Goal: Task Accomplishment & Management: Manage account settings

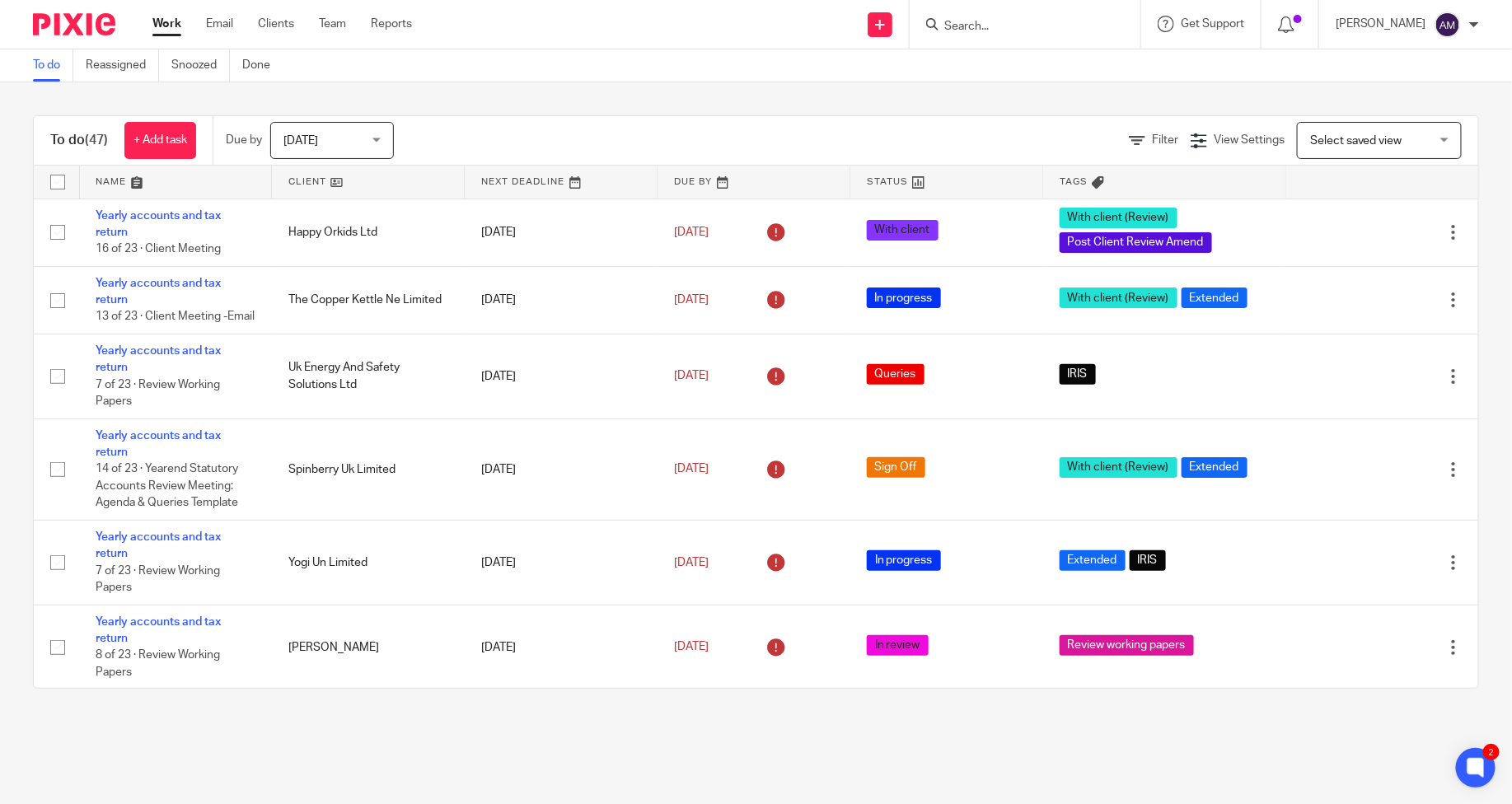
click at [1017, 23] on input "Search" at bounding box center [1017, 27] width 148 height 15
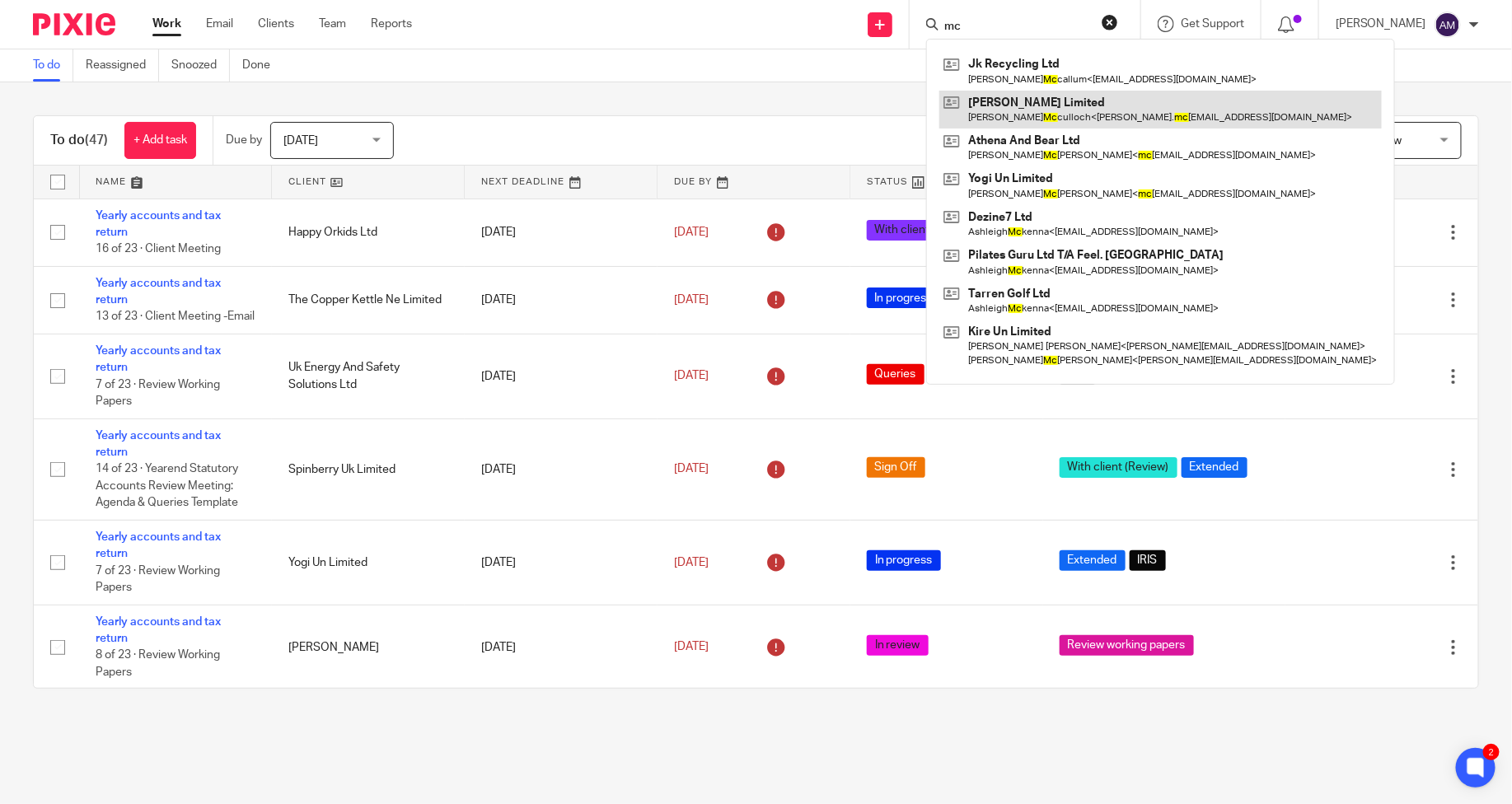
type input "mc"
click at [1040, 110] on link at bounding box center [1161, 109] width 442 height 37
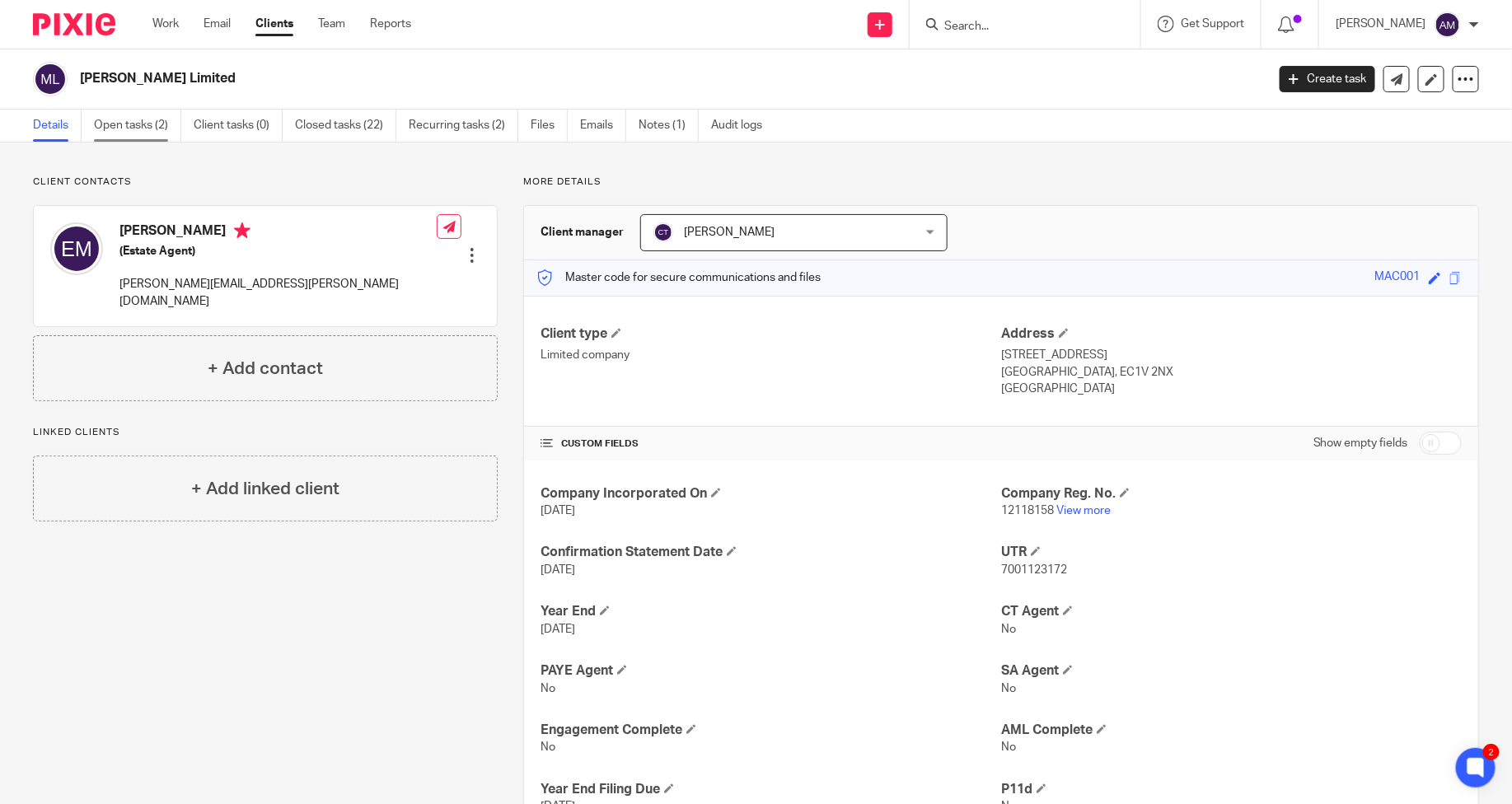
click at [112, 133] on link "Open tasks (2)" at bounding box center [138, 125] width 88 height 32
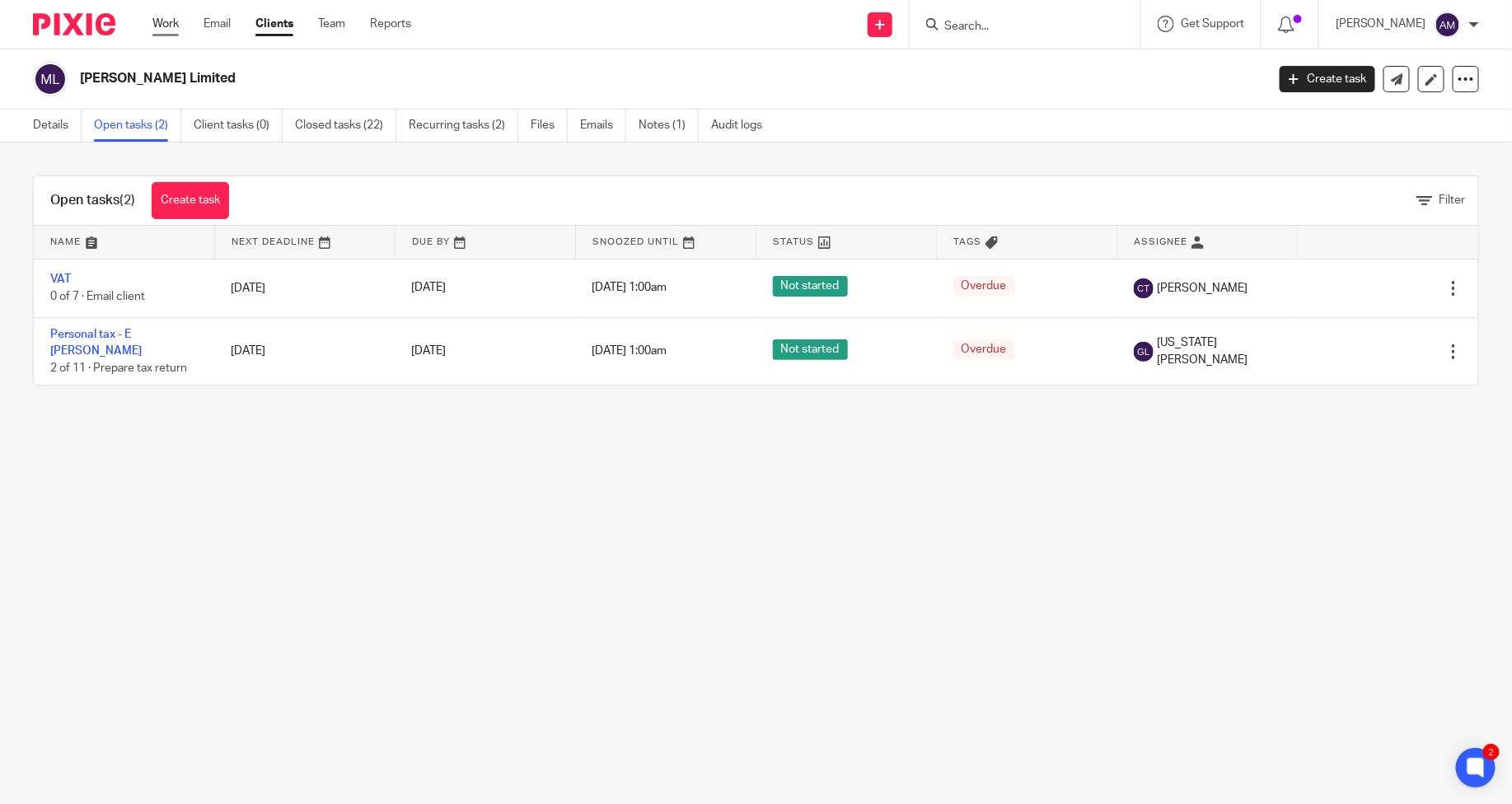
click at [163, 20] on link "Work" at bounding box center [165, 24] width 27 height 16
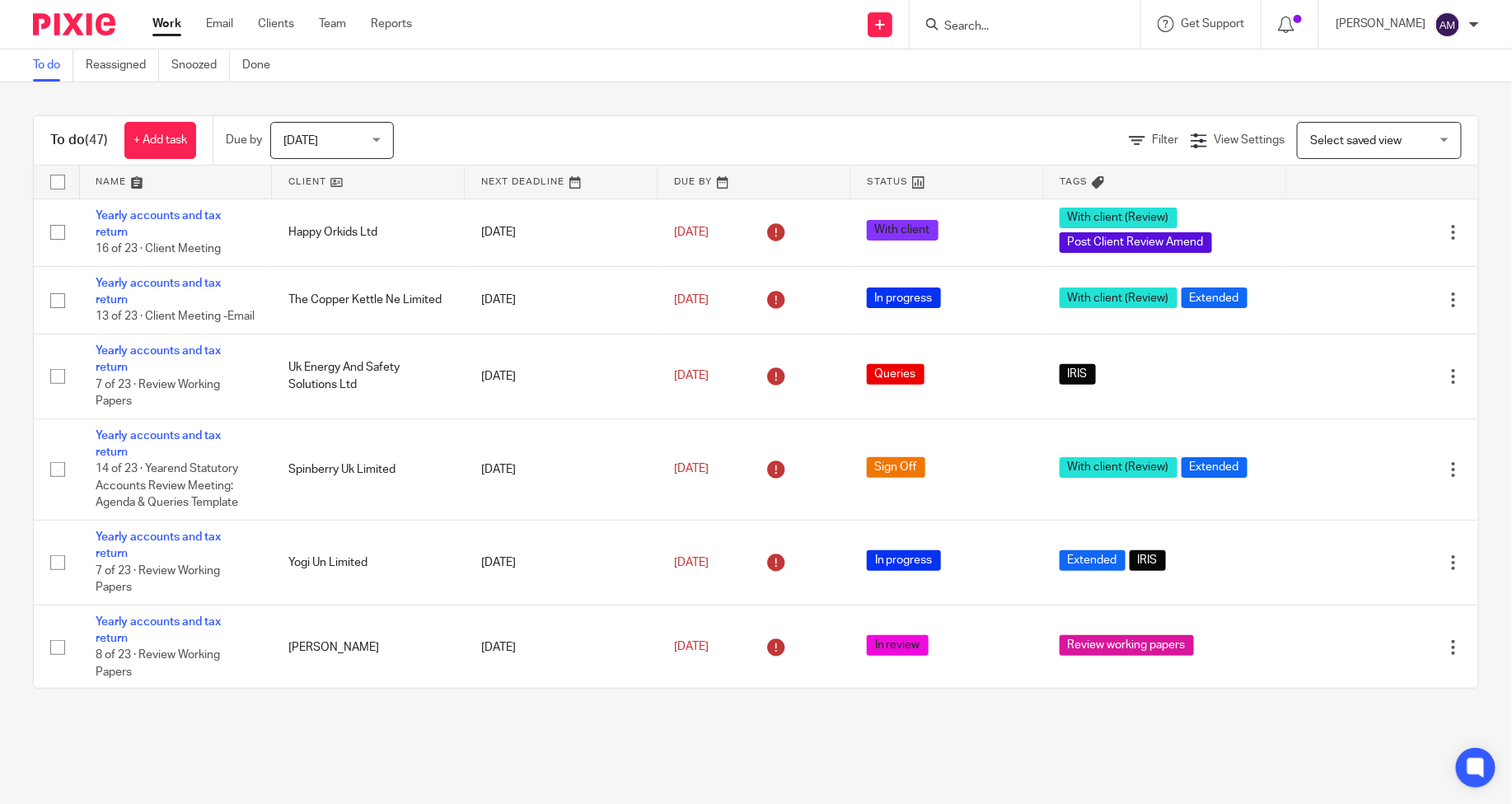
click at [339, 142] on span "[DATE]" at bounding box center [327, 140] width 88 height 35
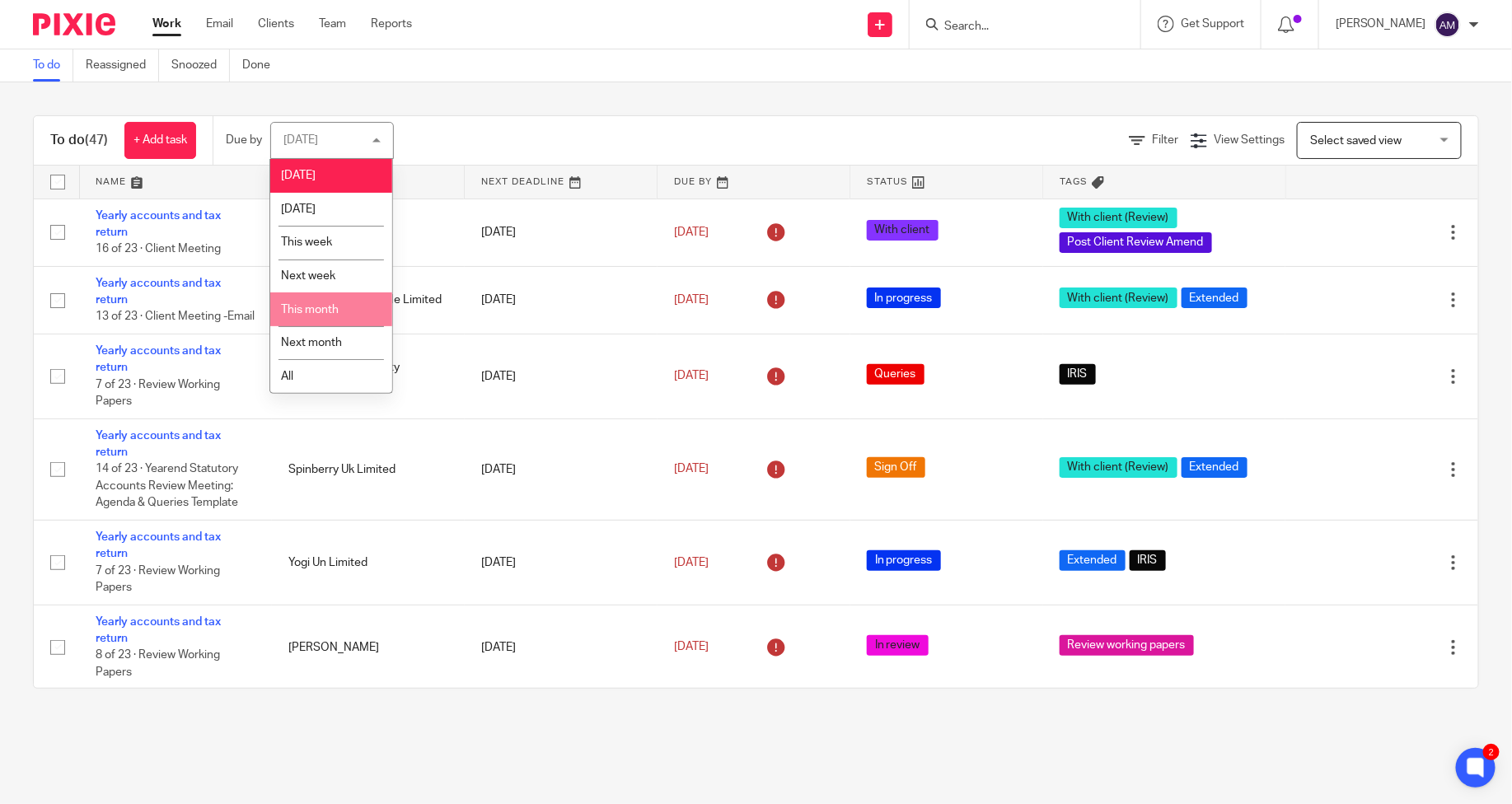
click at [325, 306] on span "This month" at bounding box center [309, 310] width 58 height 12
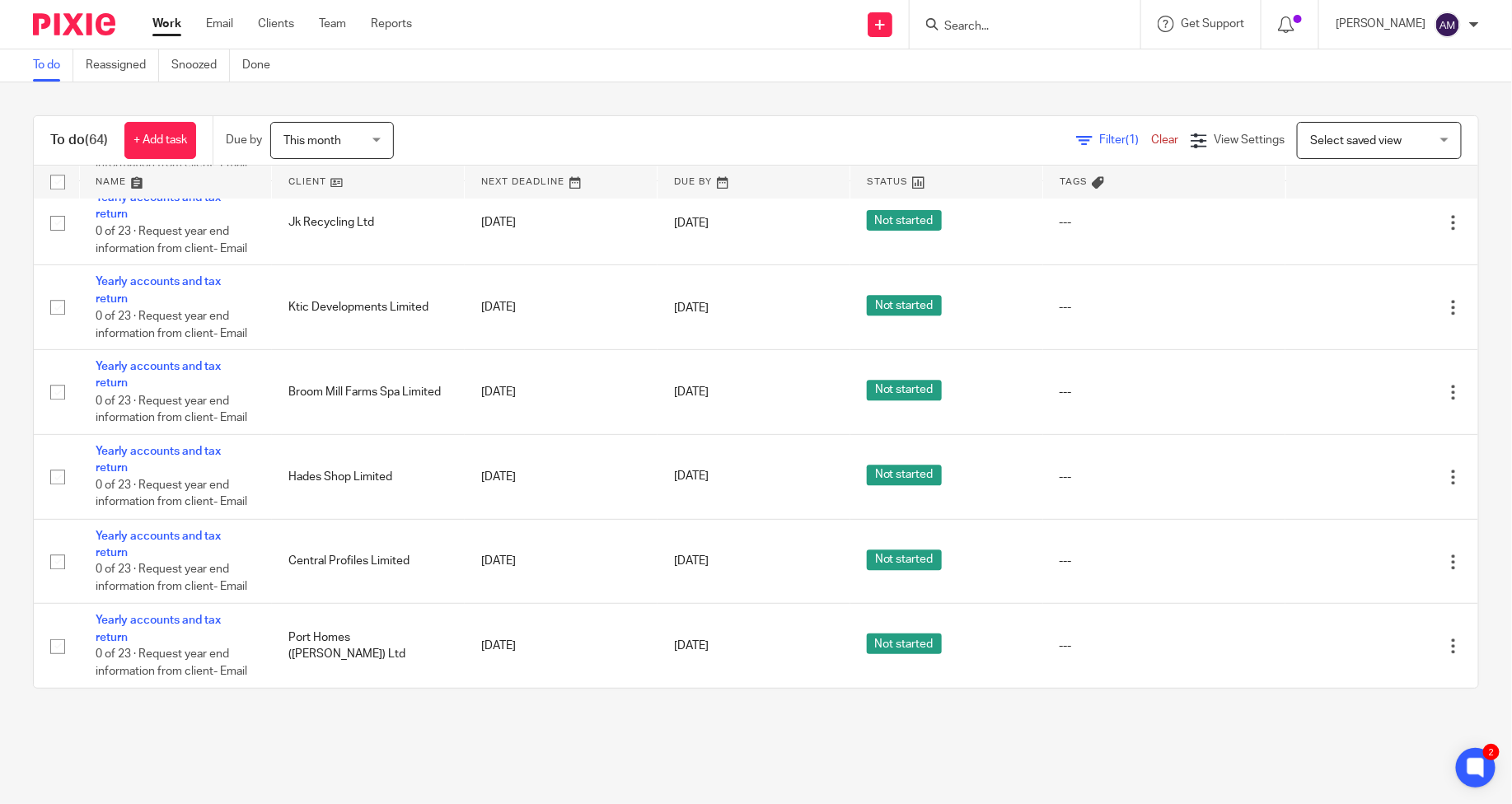
scroll to position [4639, 0]
click at [355, 142] on span "This month" at bounding box center [327, 140] width 88 height 35
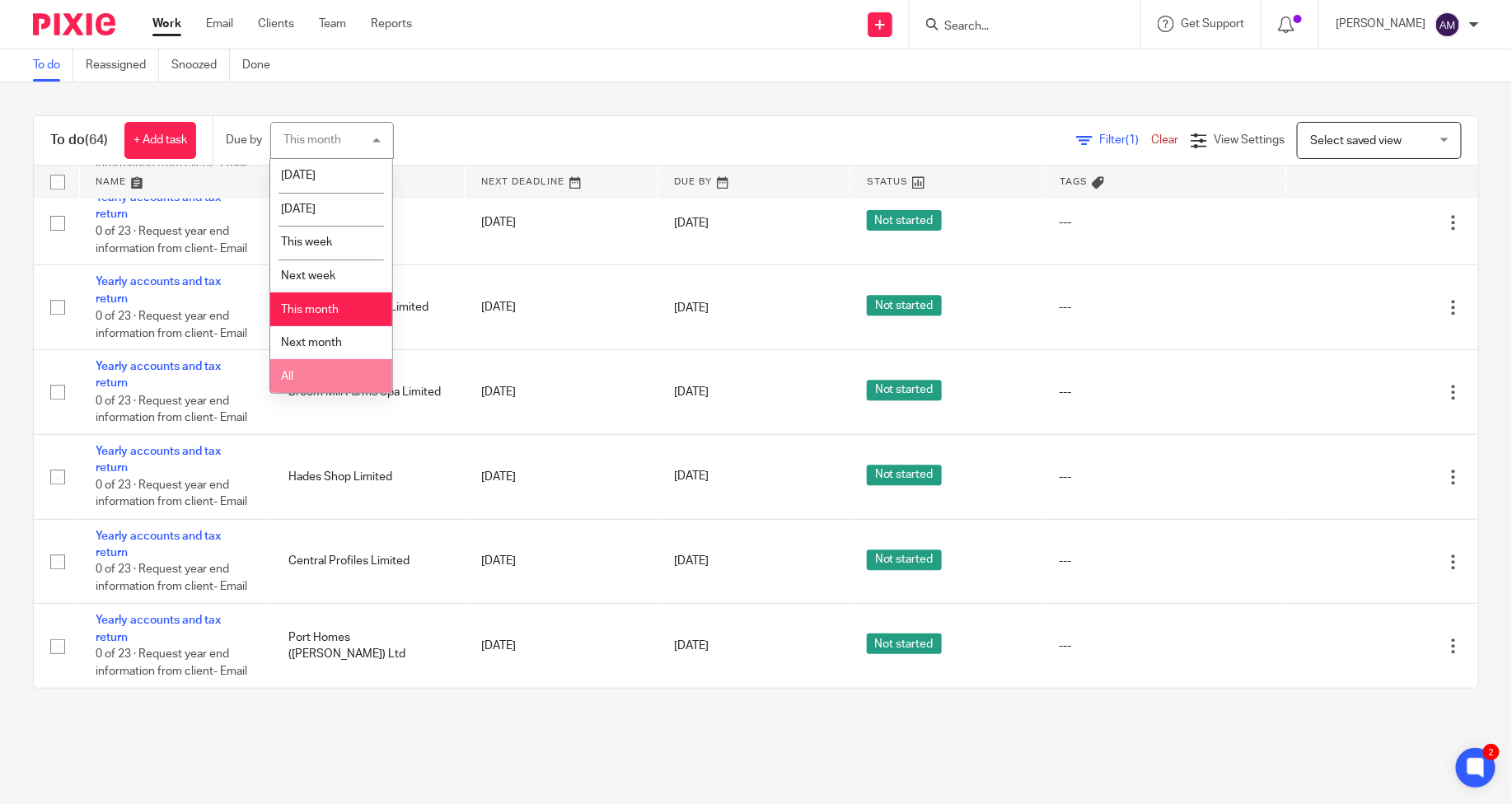
click at [301, 382] on li "All" at bounding box center [331, 376] width 122 height 34
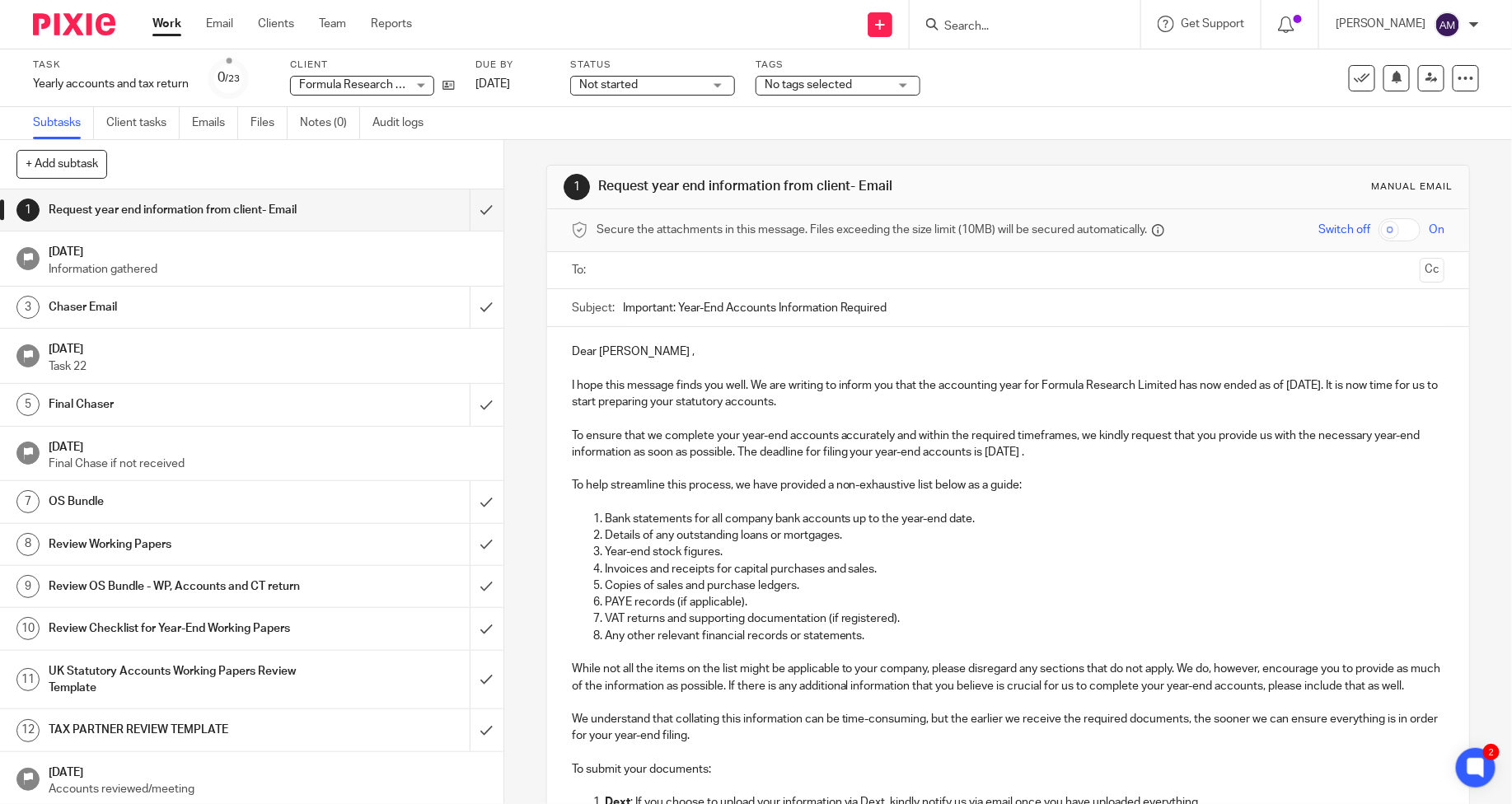
click at [639, 82] on span "Not started" at bounding box center [641, 85] width 123 height 17
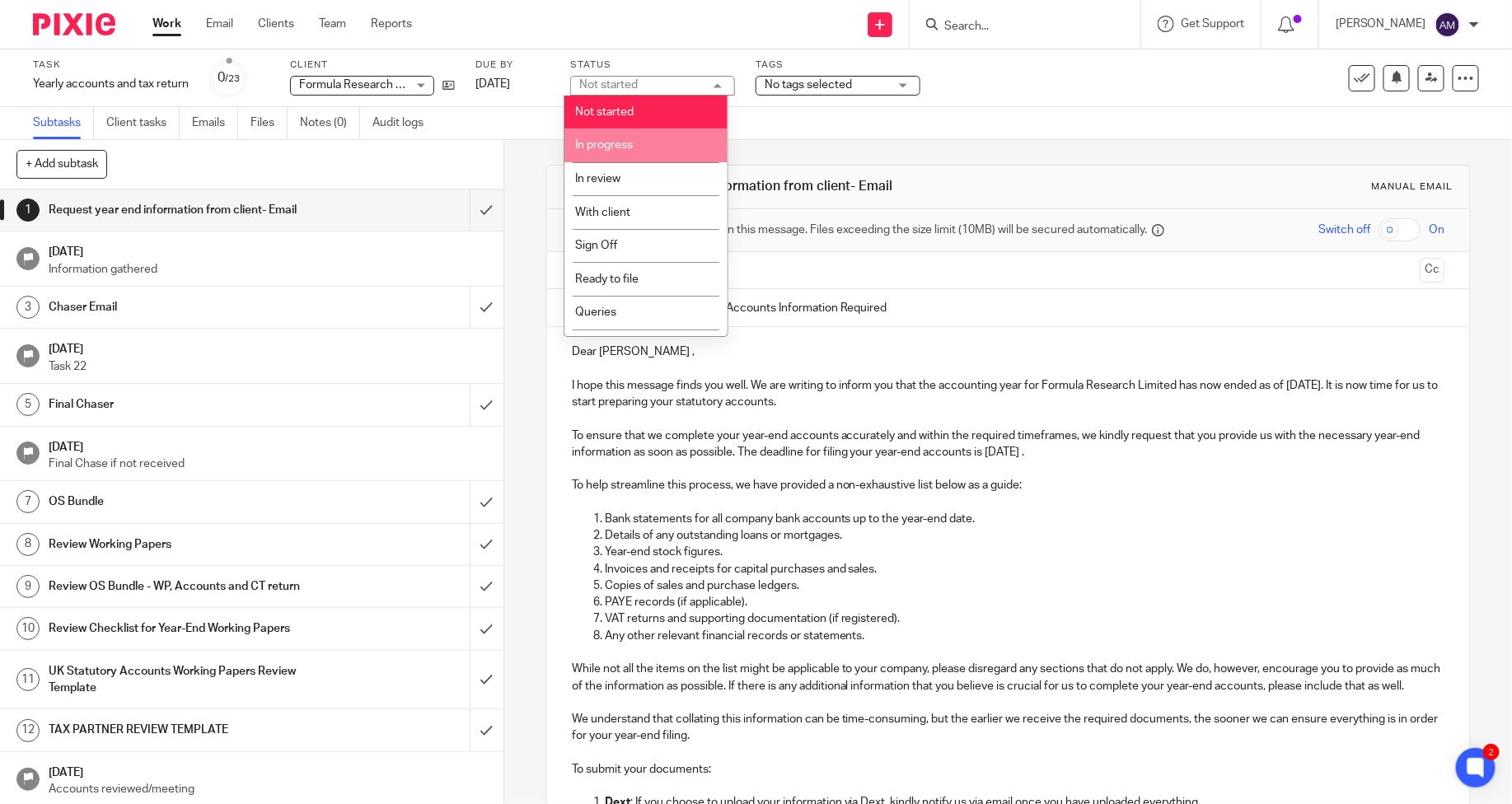
drag, startPoint x: 624, startPoint y: 148, endPoint x: 694, endPoint y: 146, distance: 70.0
click at [626, 148] on span "In progress" at bounding box center [603, 144] width 58 height 12
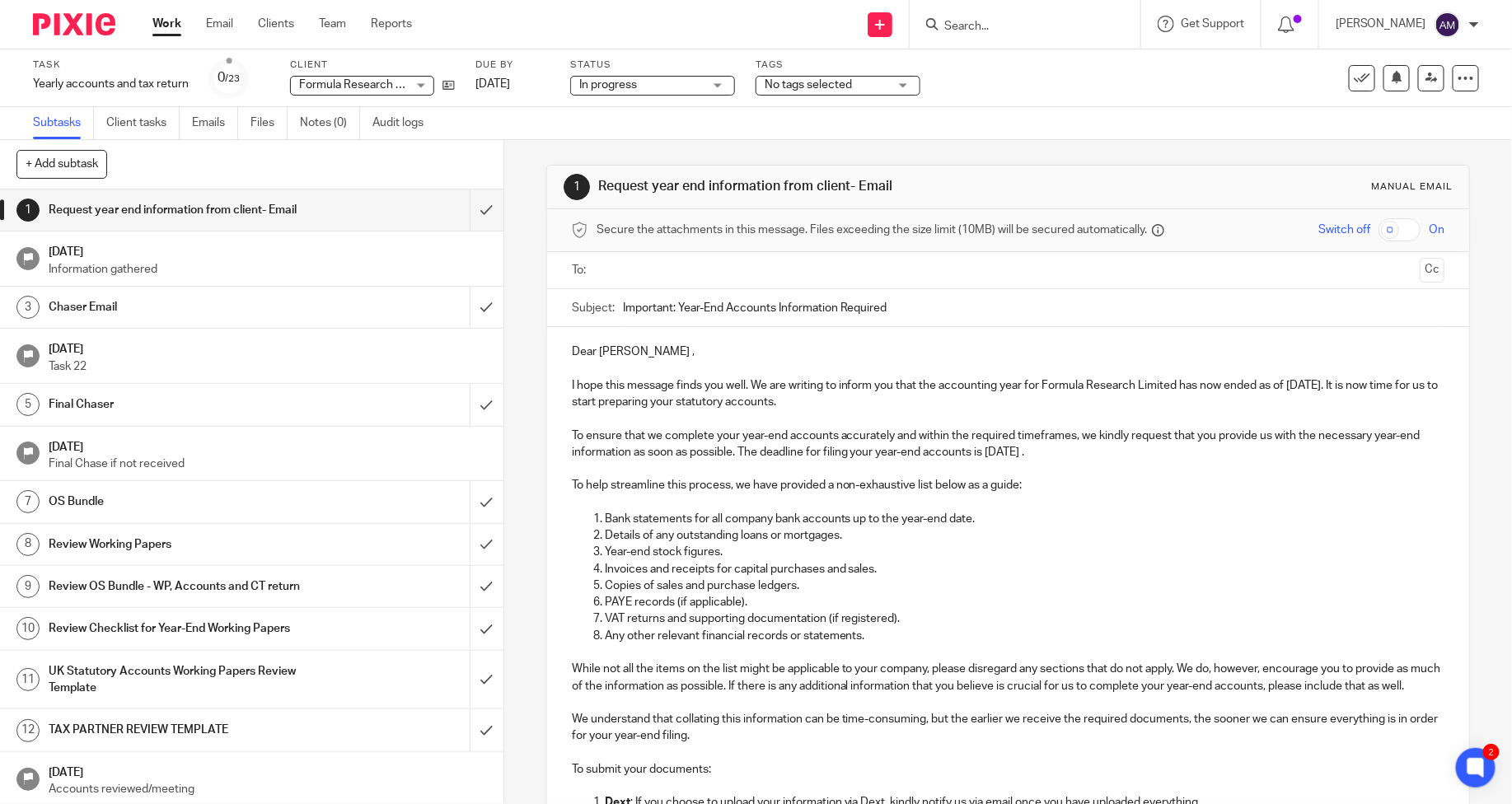
click at [836, 84] on span "No tags selected" at bounding box center [808, 85] width 88 height 12
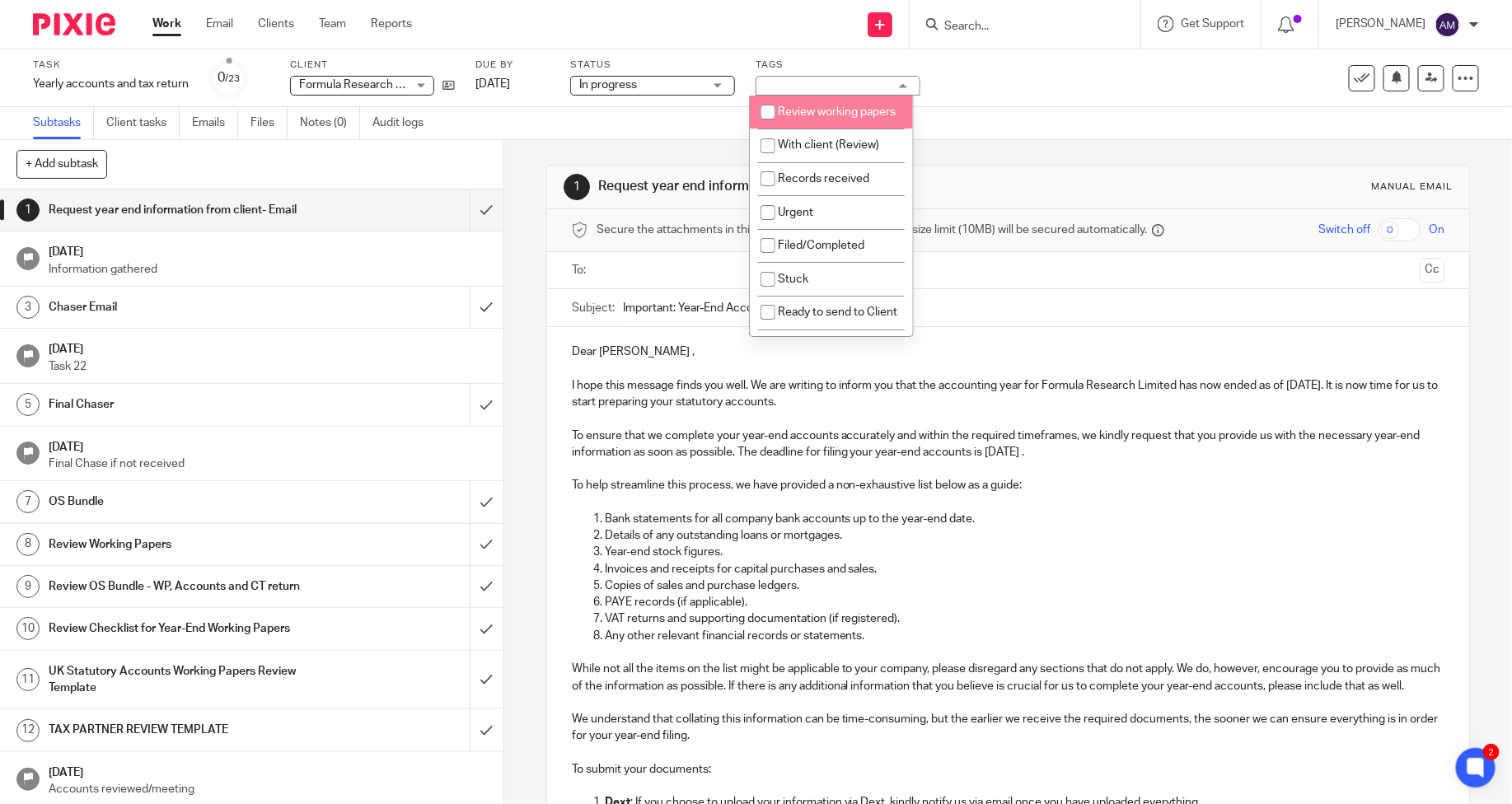
click at [840, 115] on span "Review working papers" at bounding box center [836, 111] width 118 height 12
checkbox input "true"
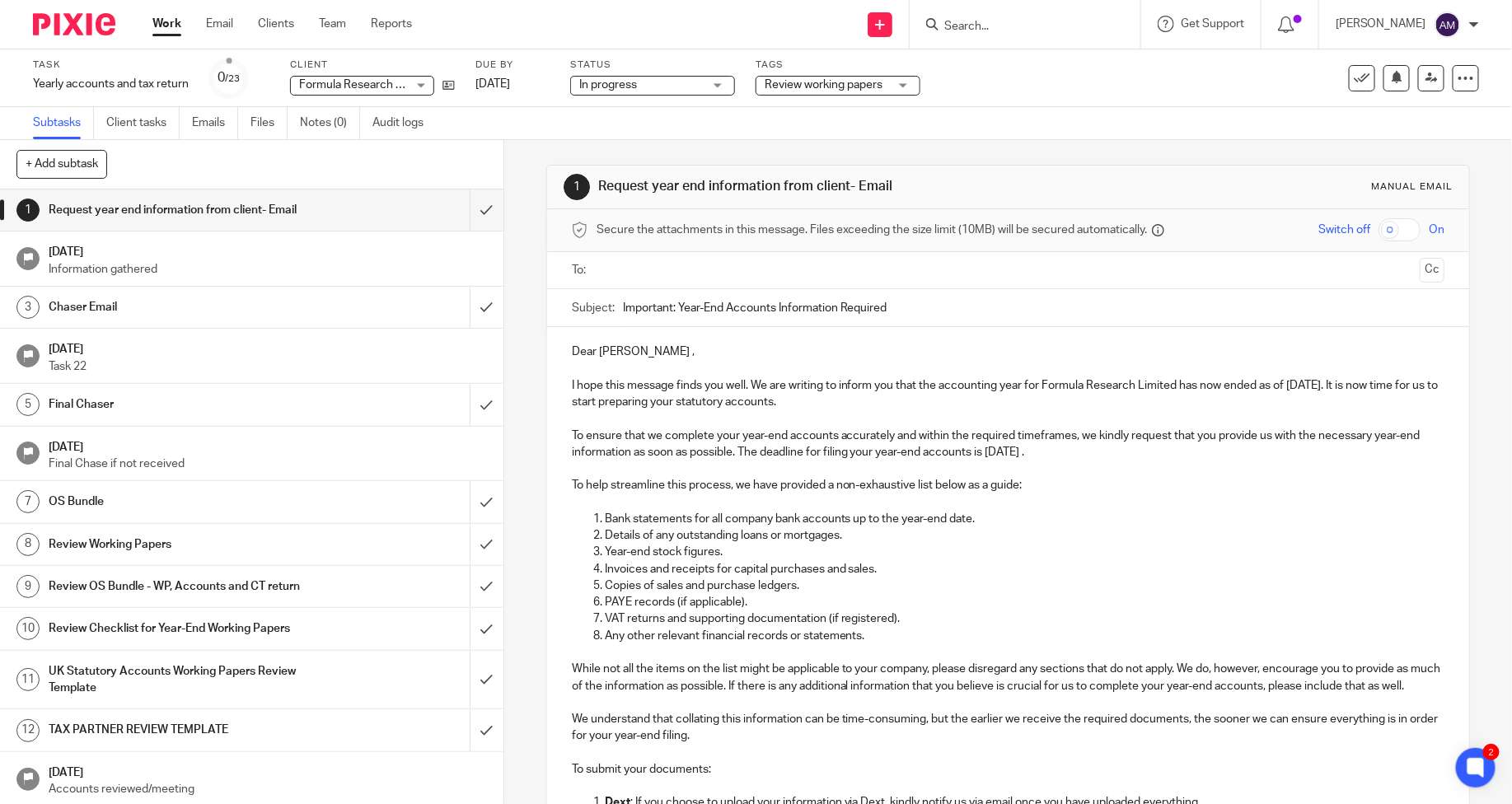
click at [957, 71] on div "Task Yearly accounts and tax return Save Yearly accounts and tax return 0 /23 C…" at bounding box center [635, 78] width 1206 height 39
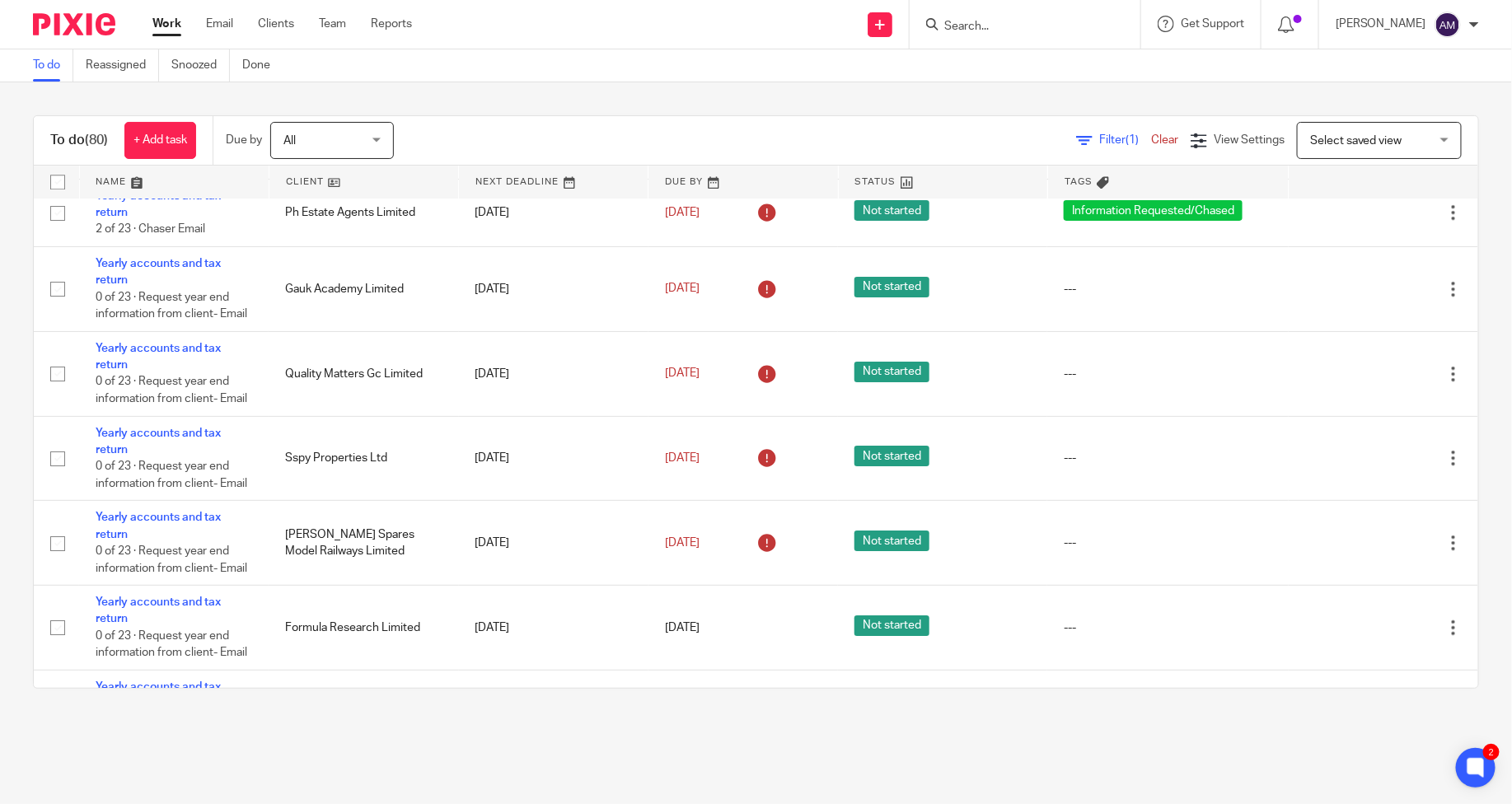
scroll to position [4788, 0]
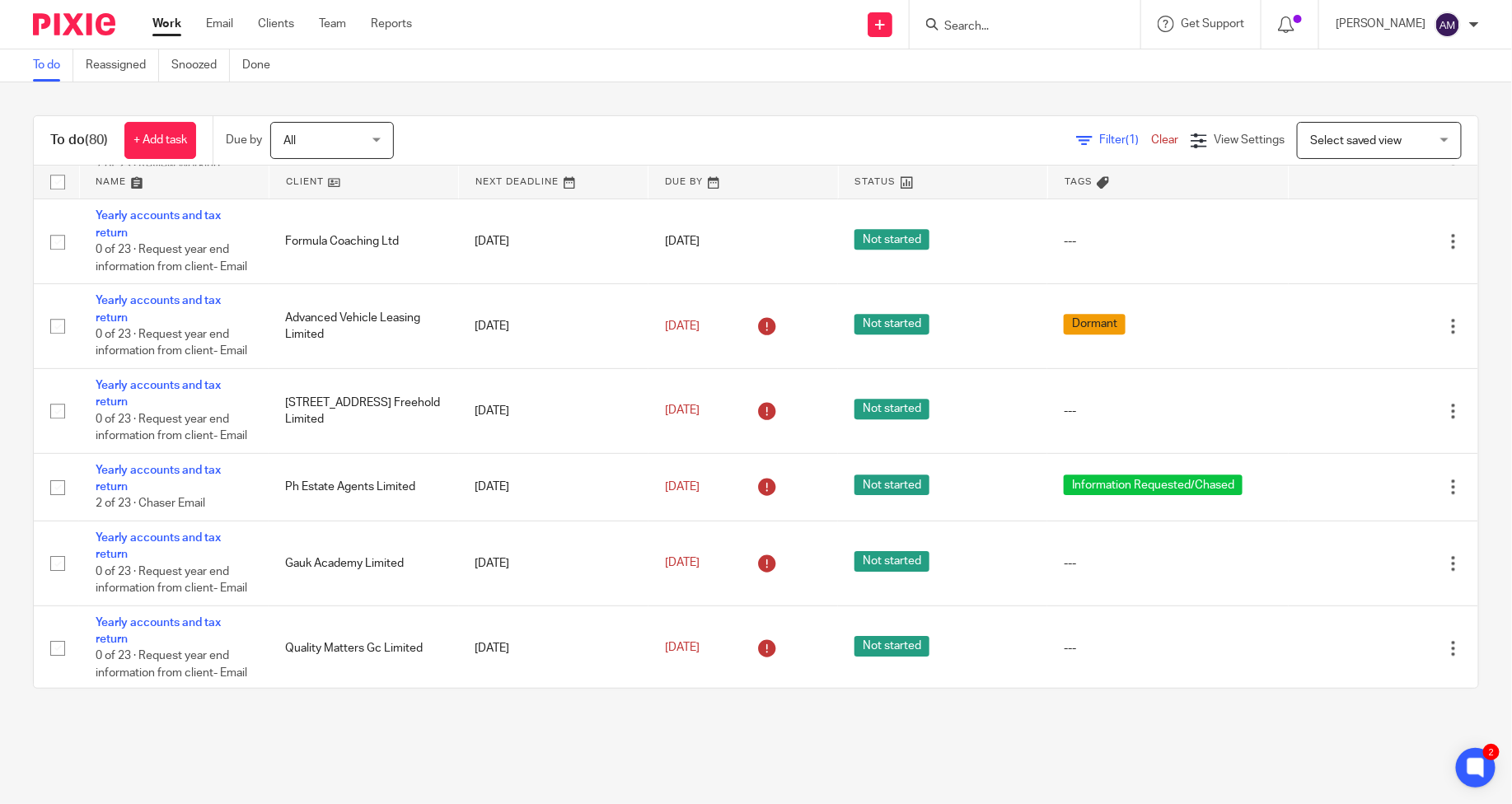
click at [1028, 22] on input "Search" at bounding box center [1017, 27] width 148 height 15
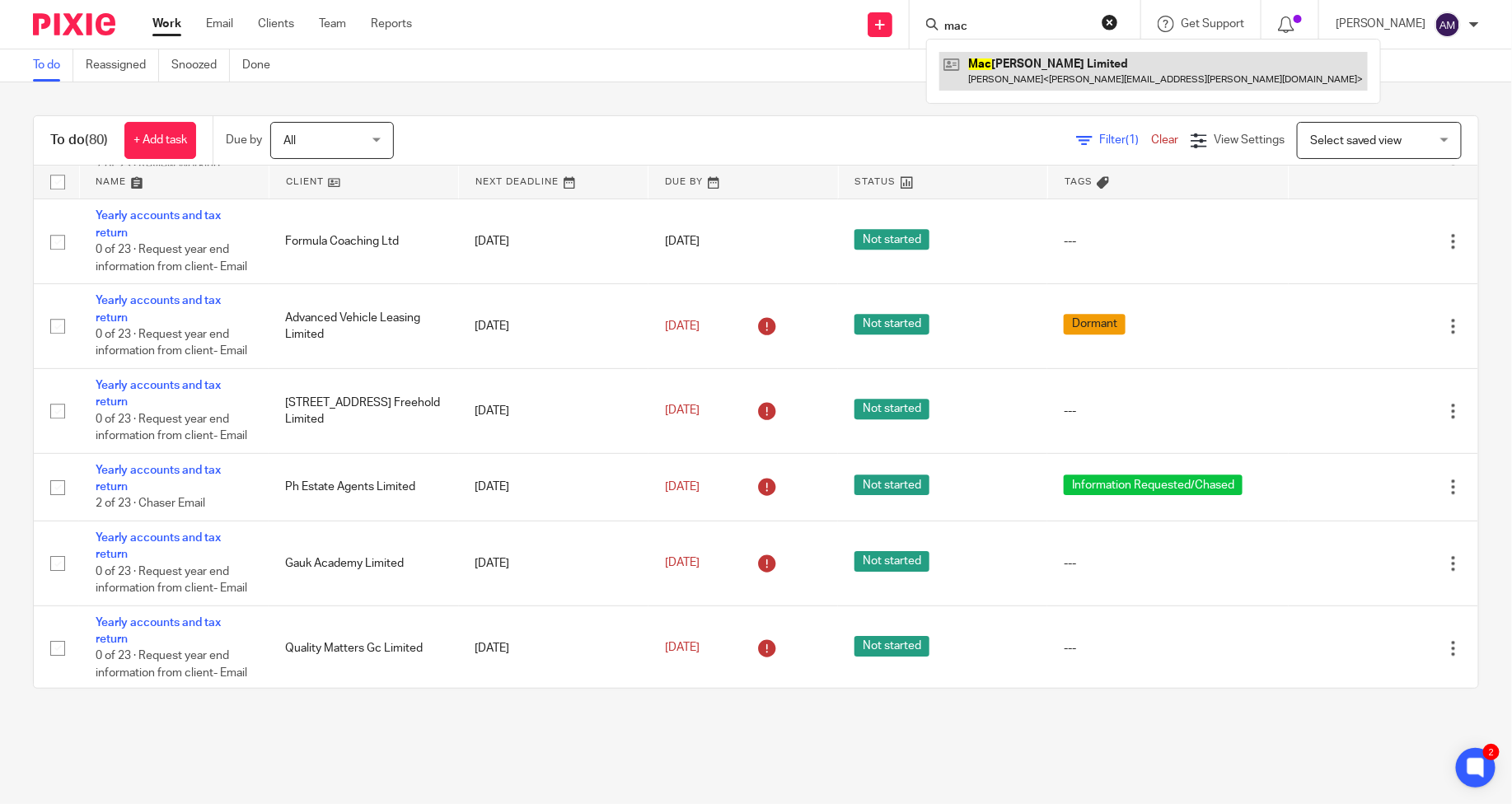
type input "mac"
click at [1022, 58] on link at bounding box center [1154, 70] width 429 height 37
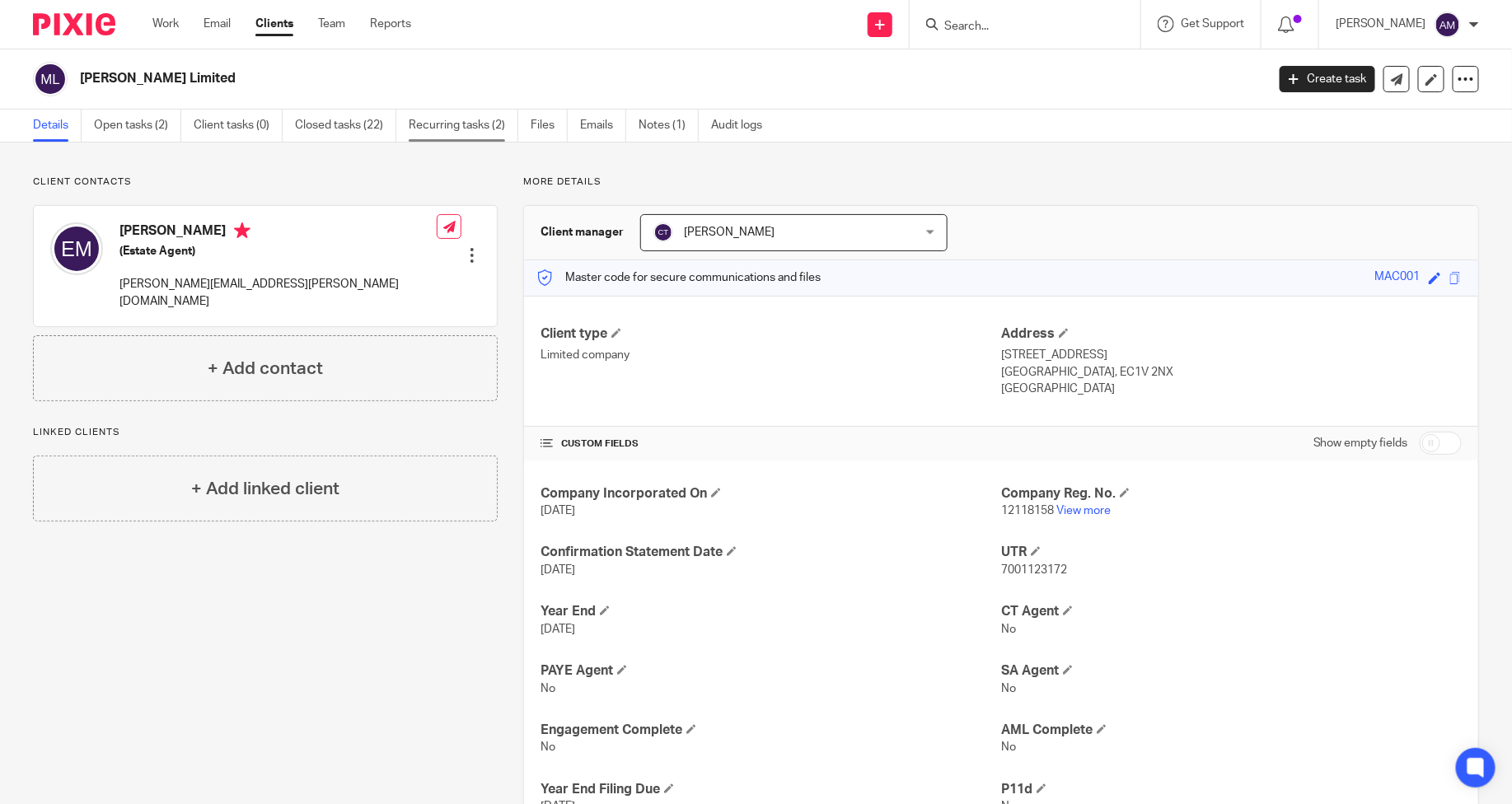
click at [450, 126] on link "Recurring tasks (2)" at bounding box center [463, 125] width 110 height 32
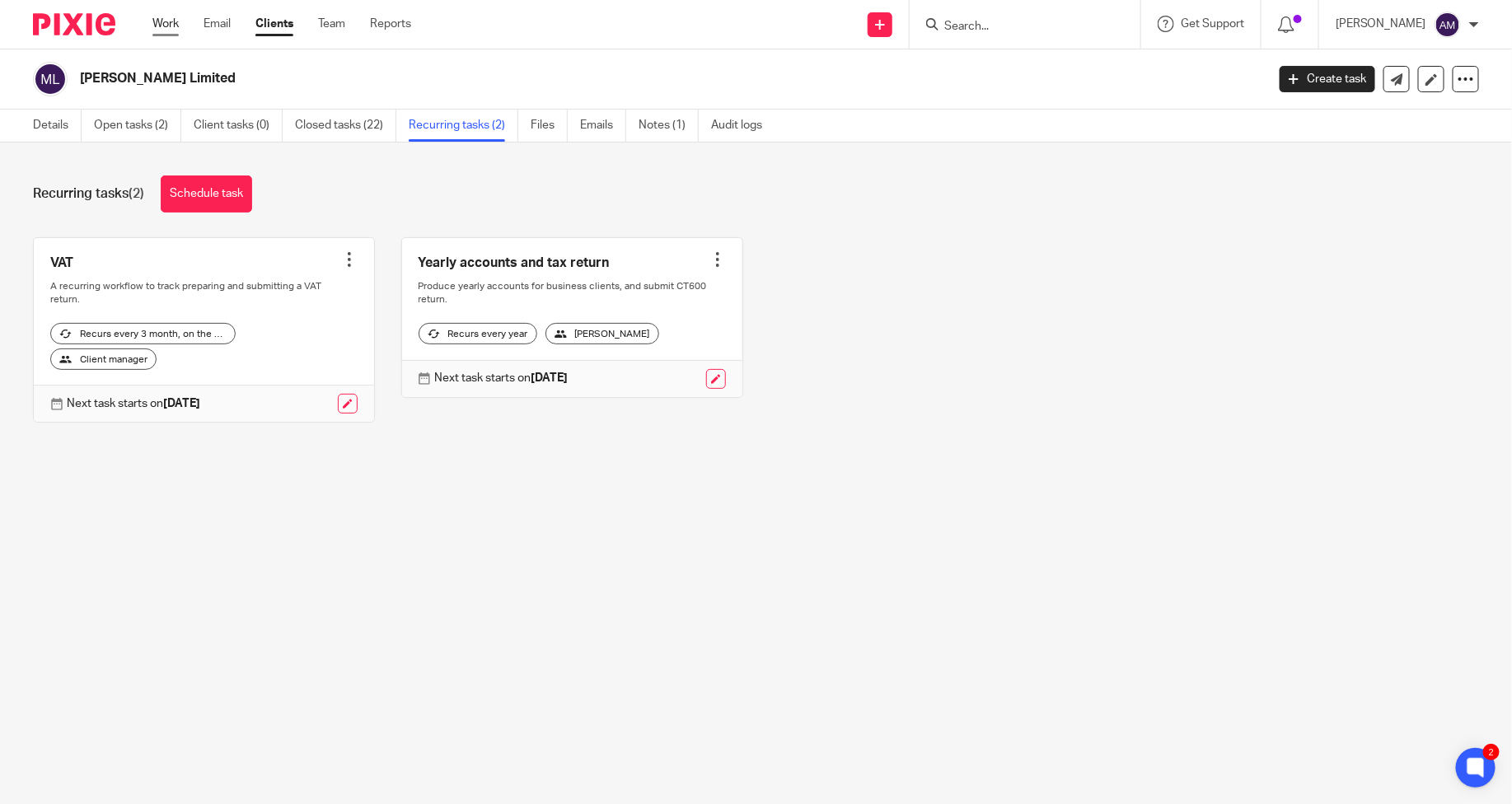
click at [167, 26] on link "Work" at bounding box center [165, 24] width 27 height 16
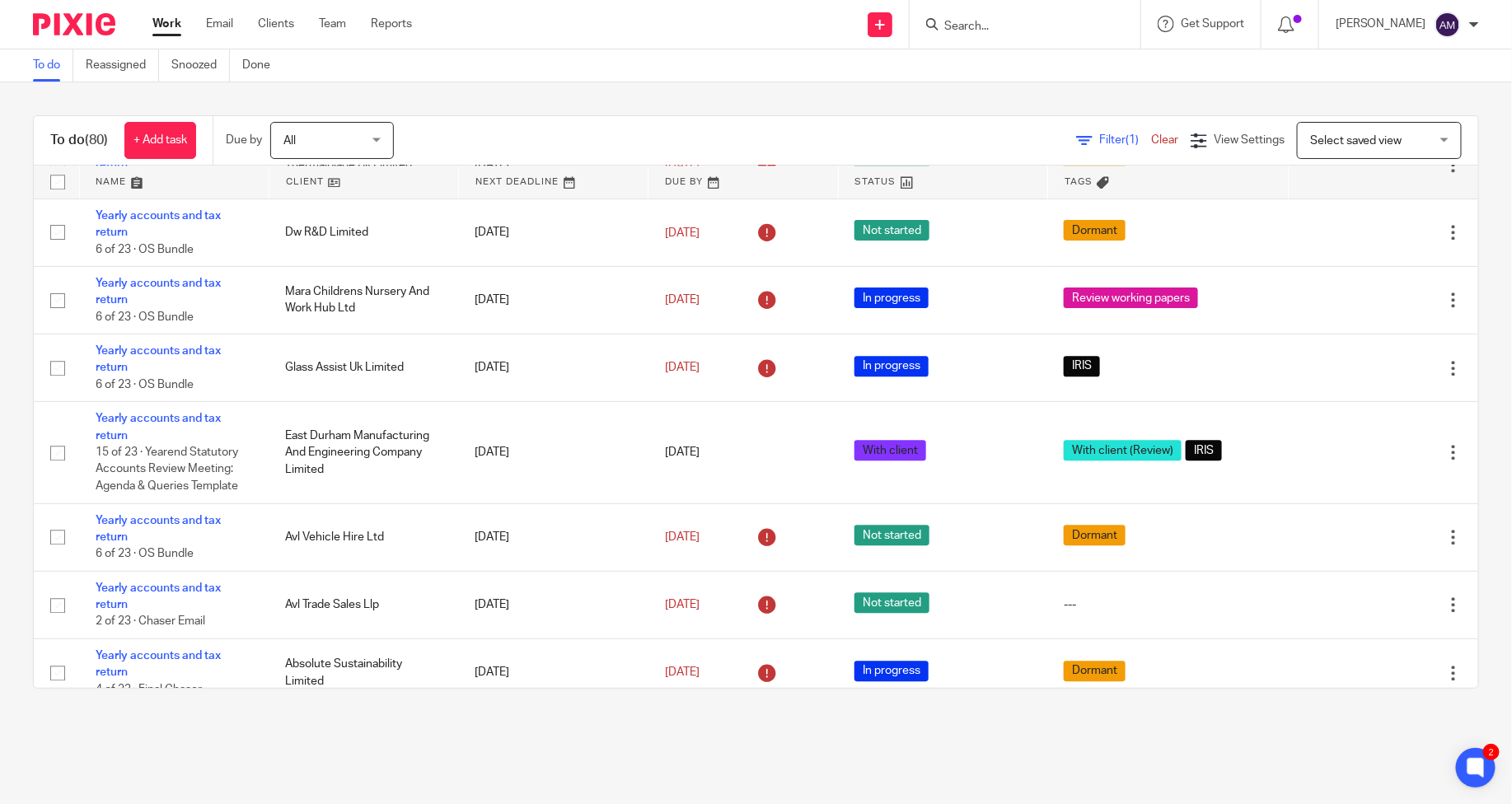
scroll to position [1129, 0]
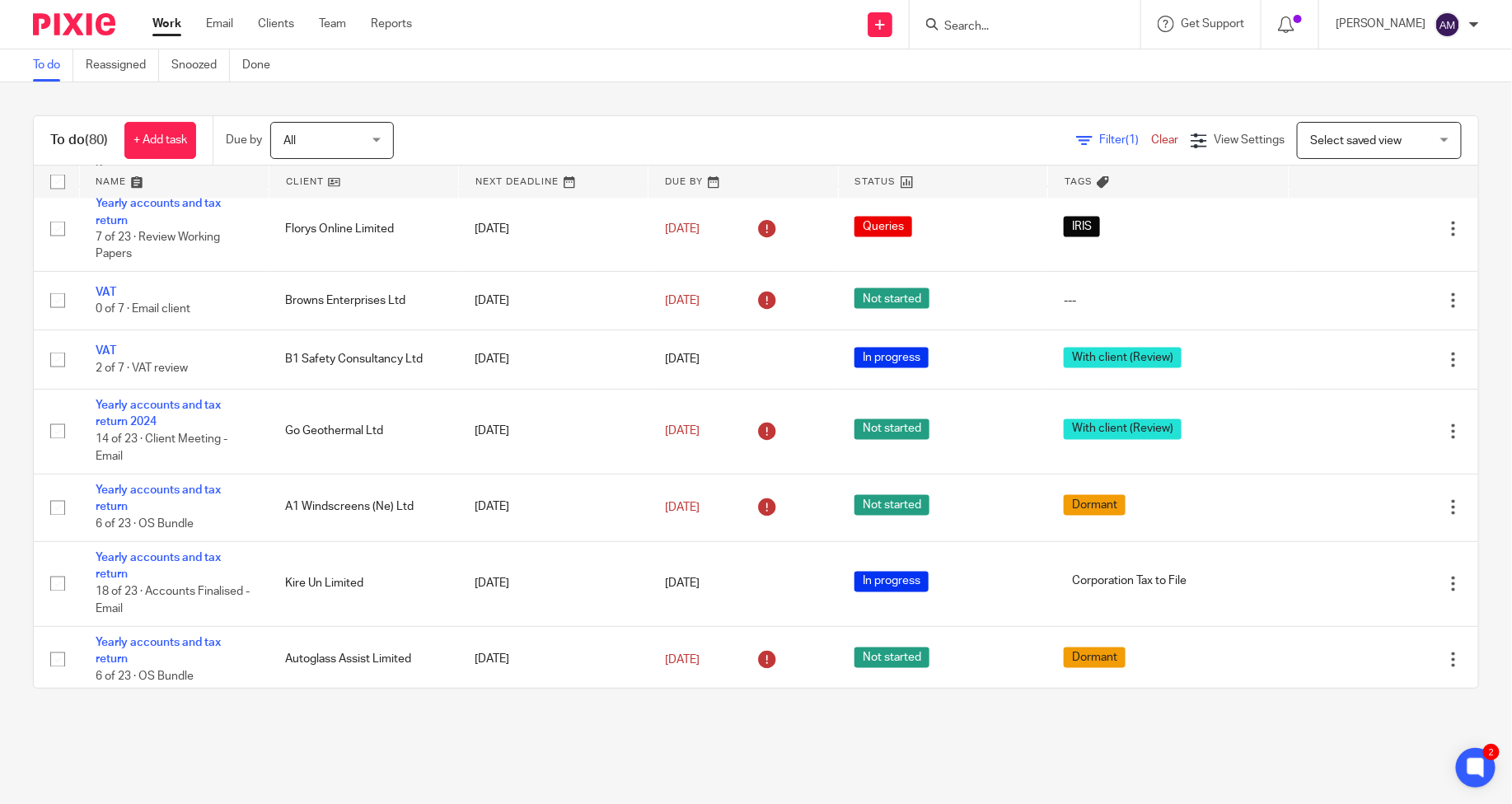
click at [348, 143] on span "All" at bounding box center [327, 140] width 88 height 35
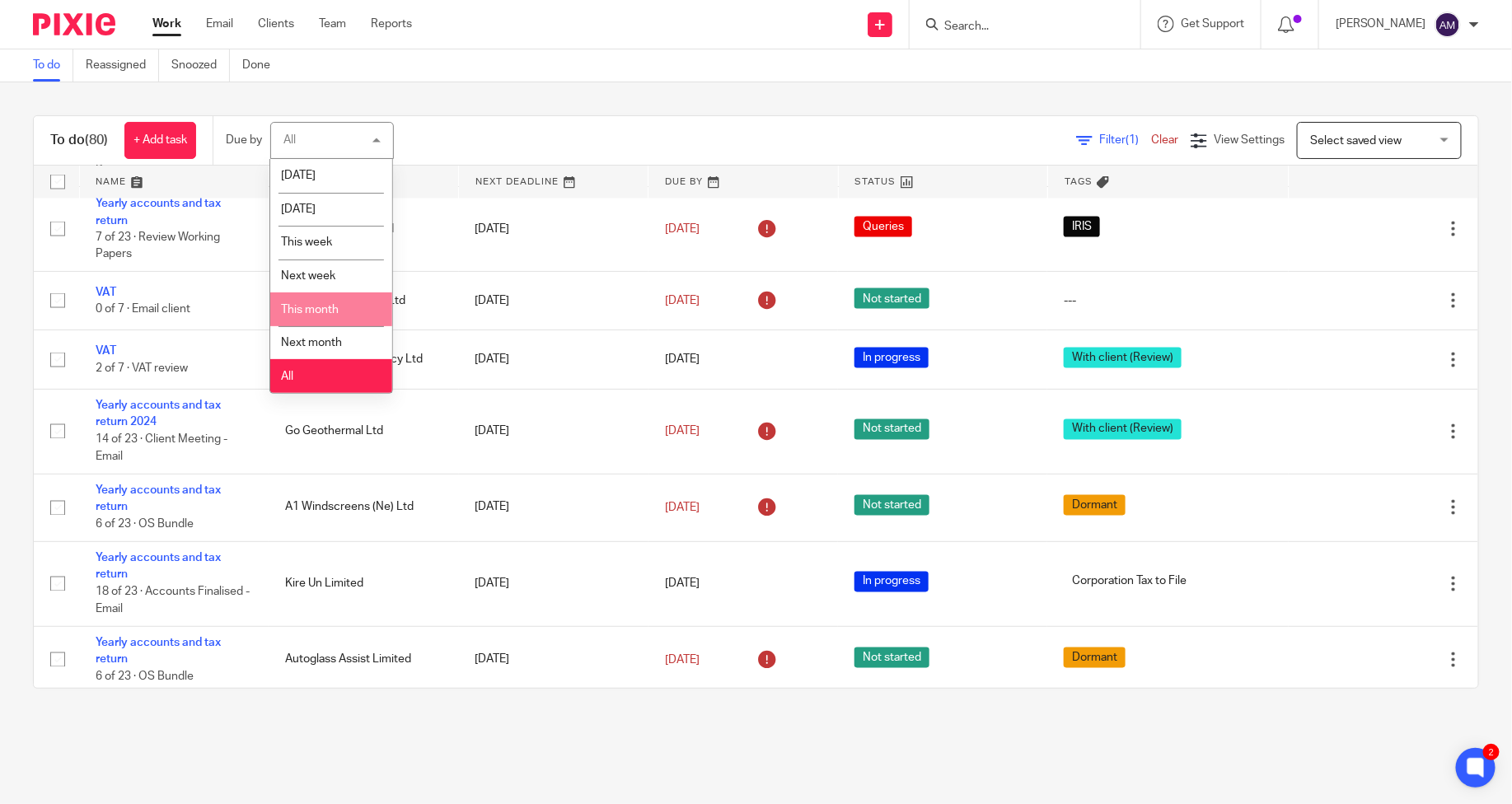
click at [326, 306] on span "This month" at bounding box center [309, 310] width 58 height 12
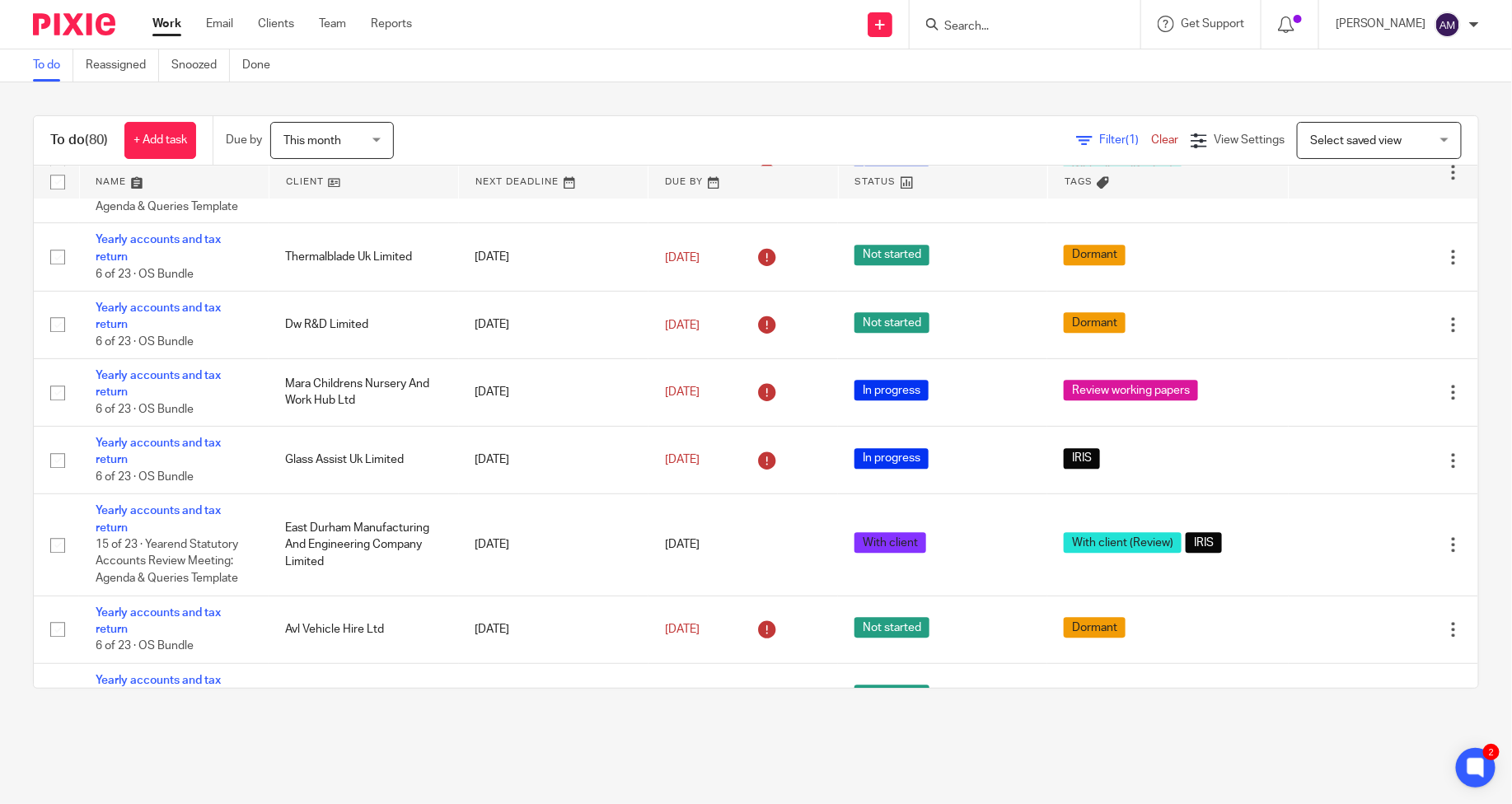
scroll to position [2318, 0]
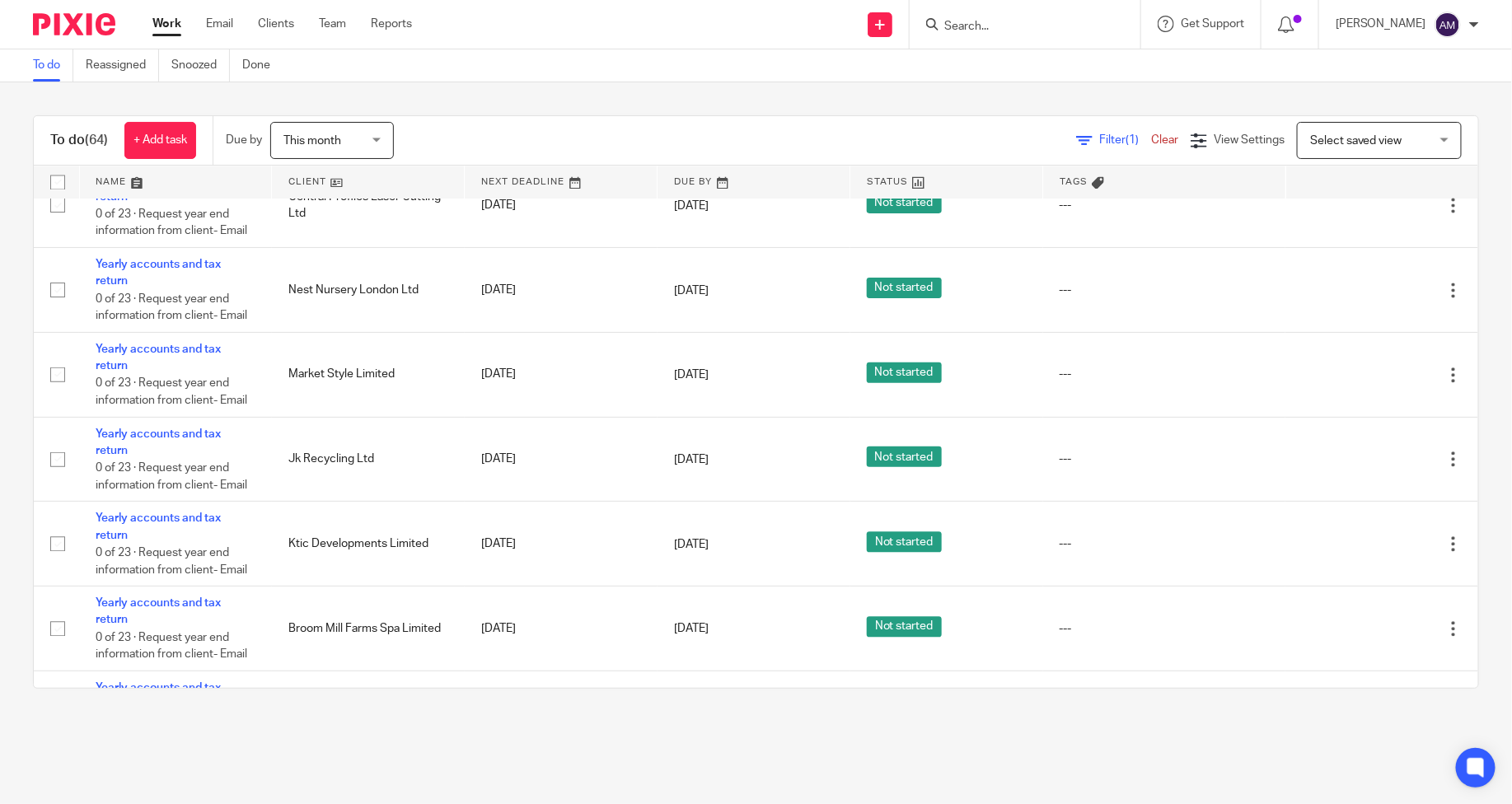
scroll to position [4639, 0]
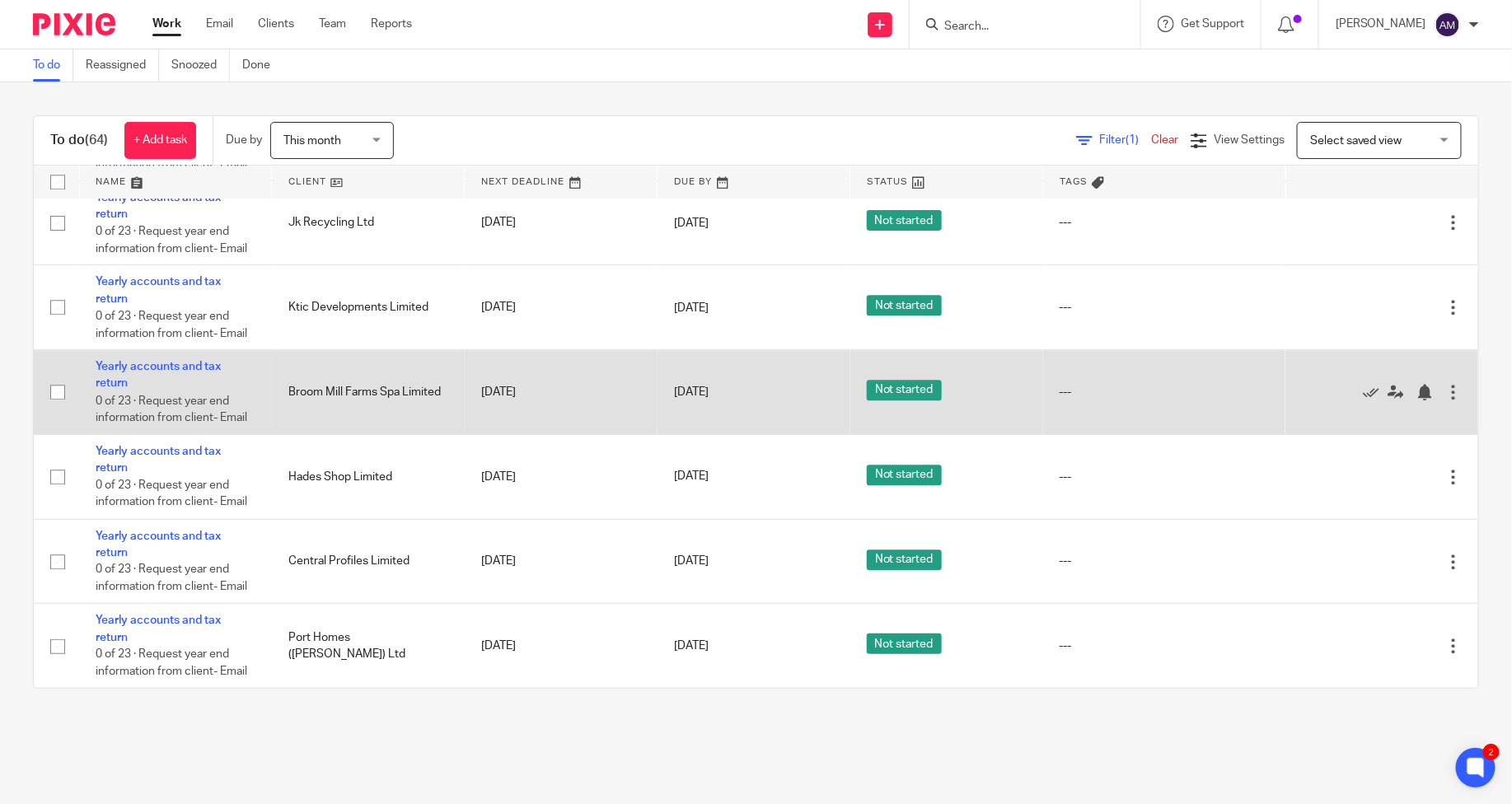
click at [1445, 384] on div at bounding box center [1453, 392] width 16 height 16
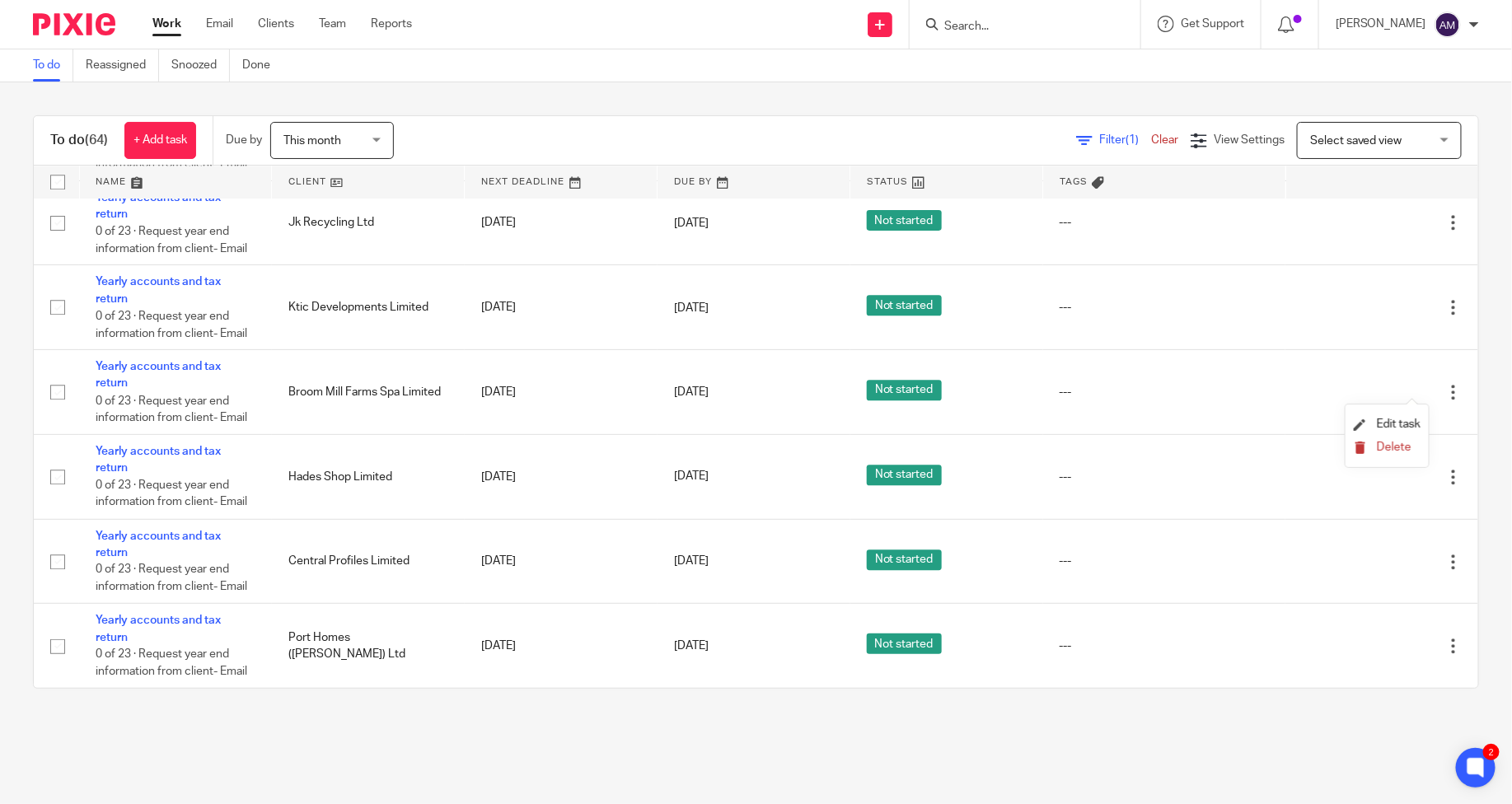
click at [1395, 447] on span "Delete" at bounding box center [1394, 447] width 35 height 12
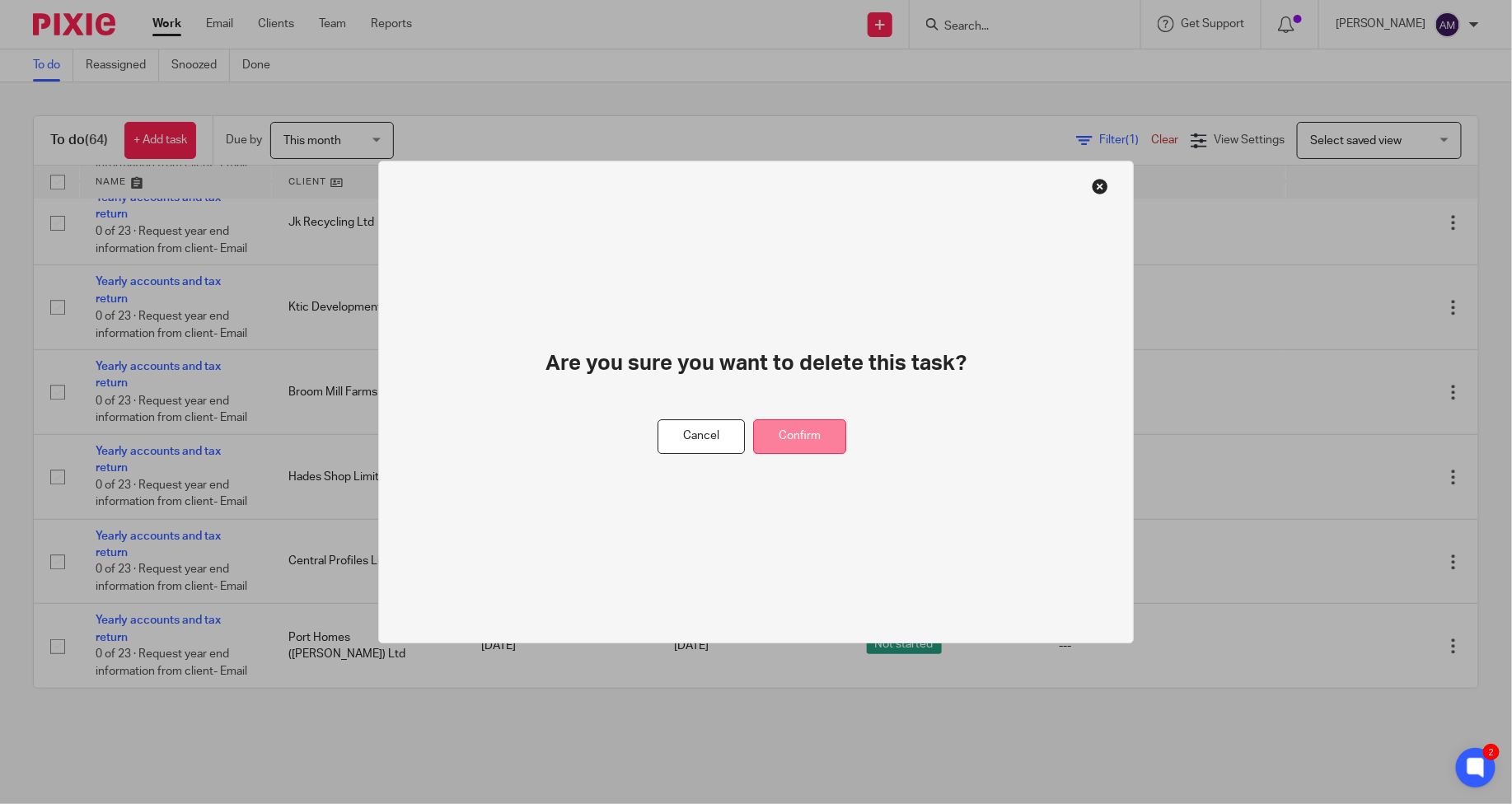
click at [807, 437] on button "Confirm" at bounding box center [800, 437] width 93 height 36
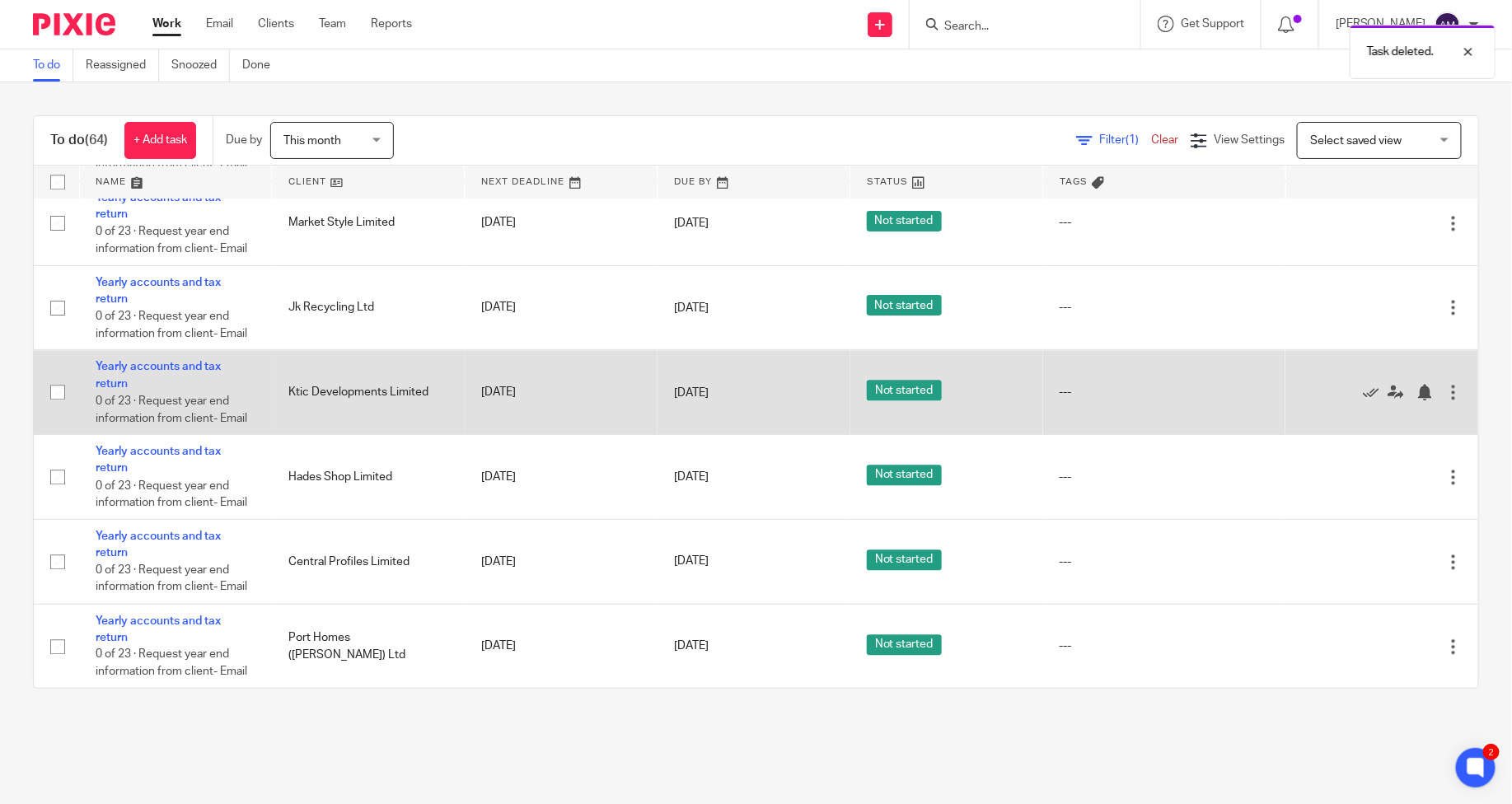
scroll to position [4553, 0]
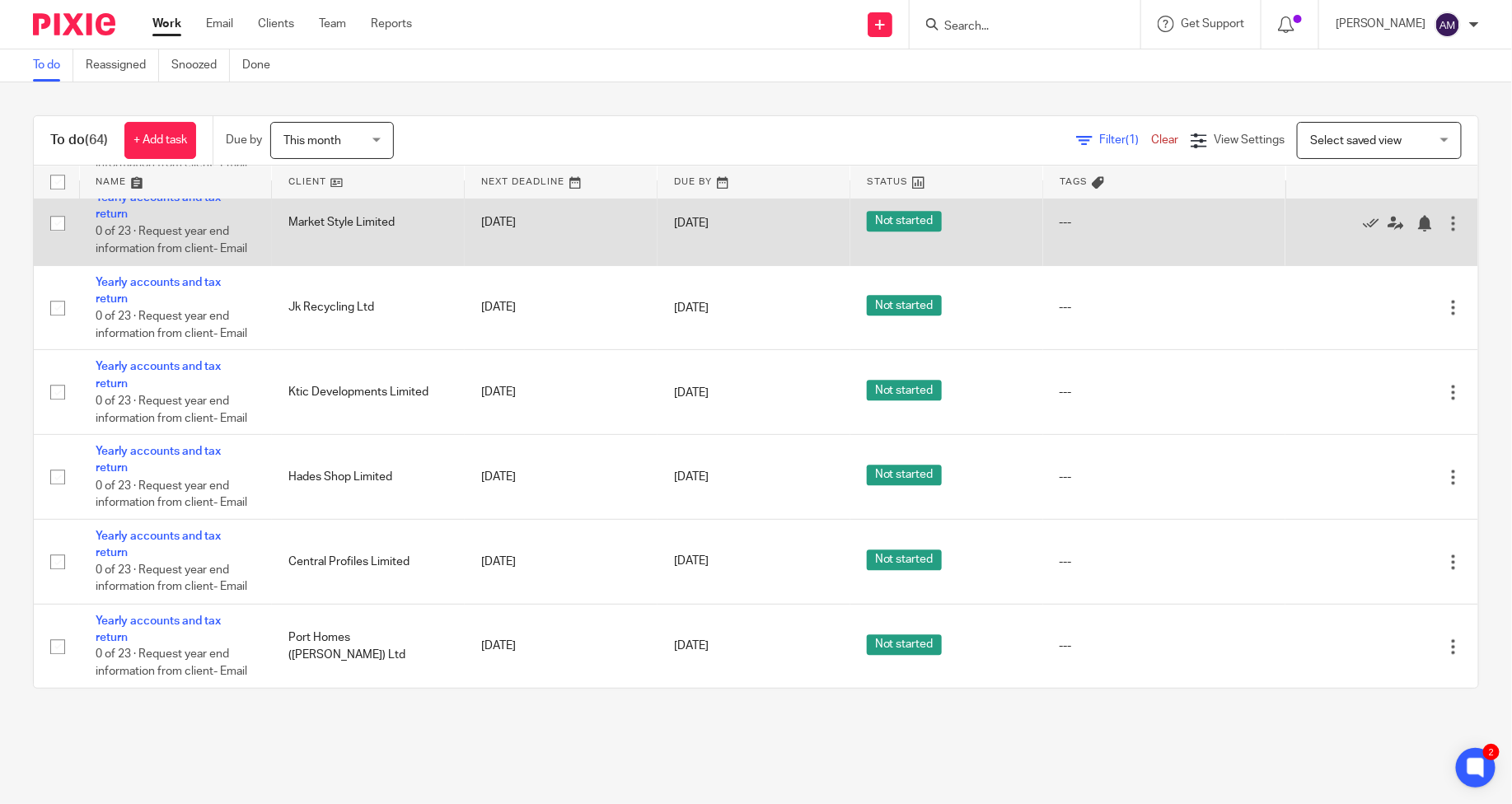
drag, startPoint x: 144, startPoint y: 274, endPoint x: 130, endPoint y: 234, distance: 42.4
click at [130, 234] on td "Yearly accounts and tax return 0 of 23 · Request year end information from clie…" at bounding box center [176, 222] width 193 height 85
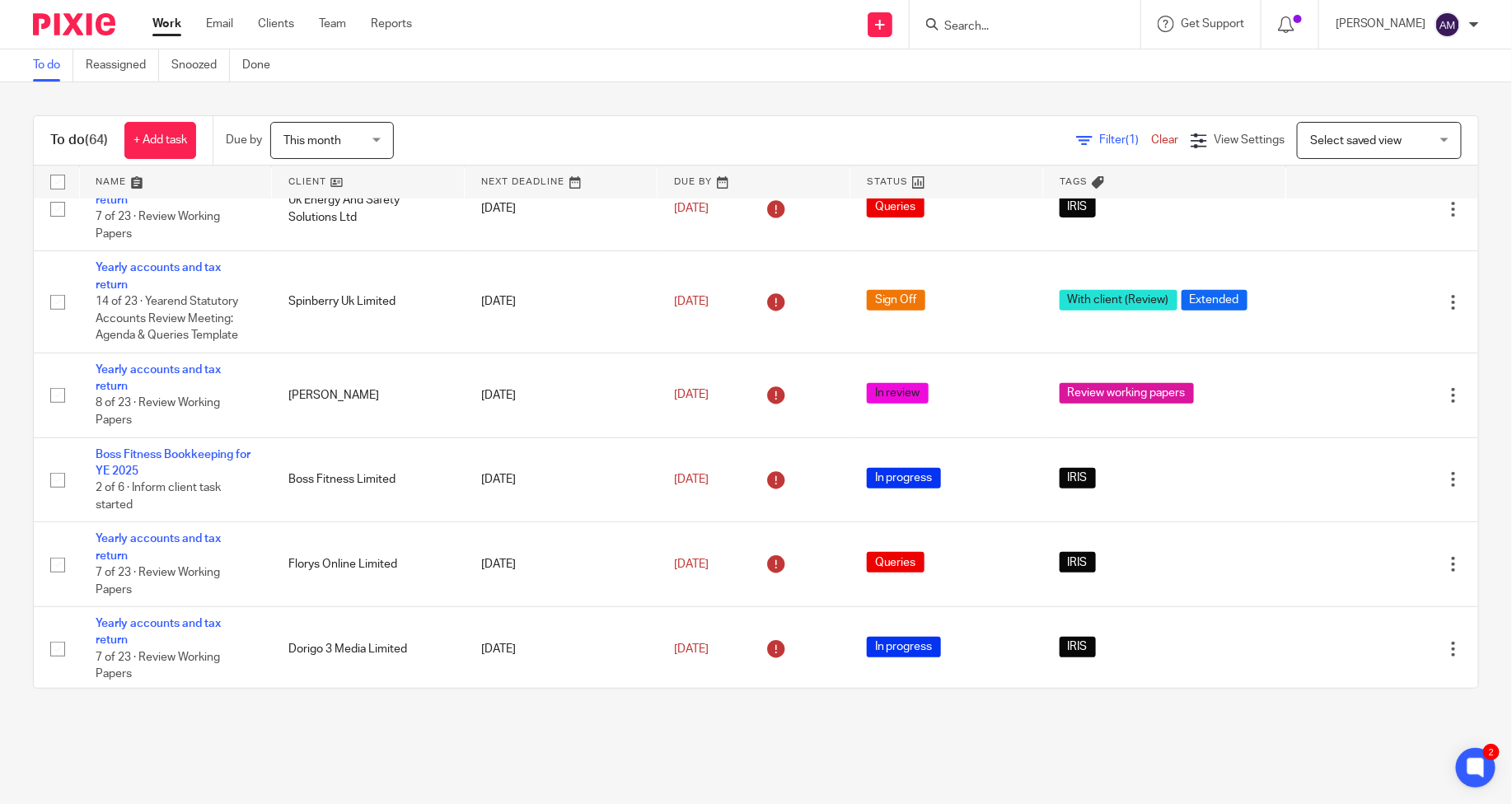
scroll to position [0, 0]
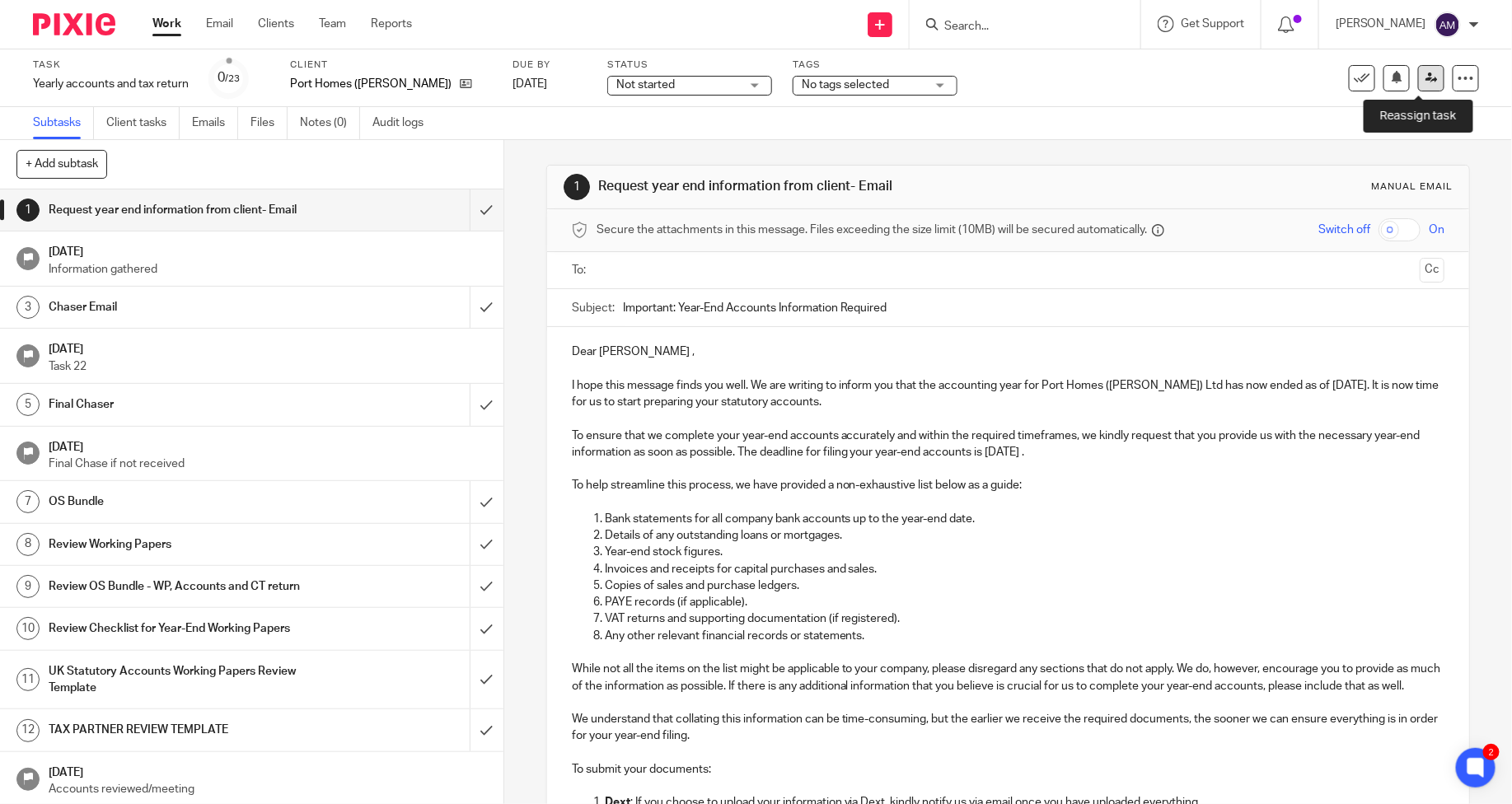
click at [1418, 79] on link at bounding box center [1431, 78] width 27 height 26
click at [1425, 79] on icon at bounding box center [1432, 78] width 13 height 13
click at [1418, 80] on link at bounding box center [1431, 78] width 27 height 26
click at [1418, 76] on link at bounding box center [1431, 78] width 27 height 26
click at [1425, 76] on icon at bounding box center [1432, 78] width 13 height 13
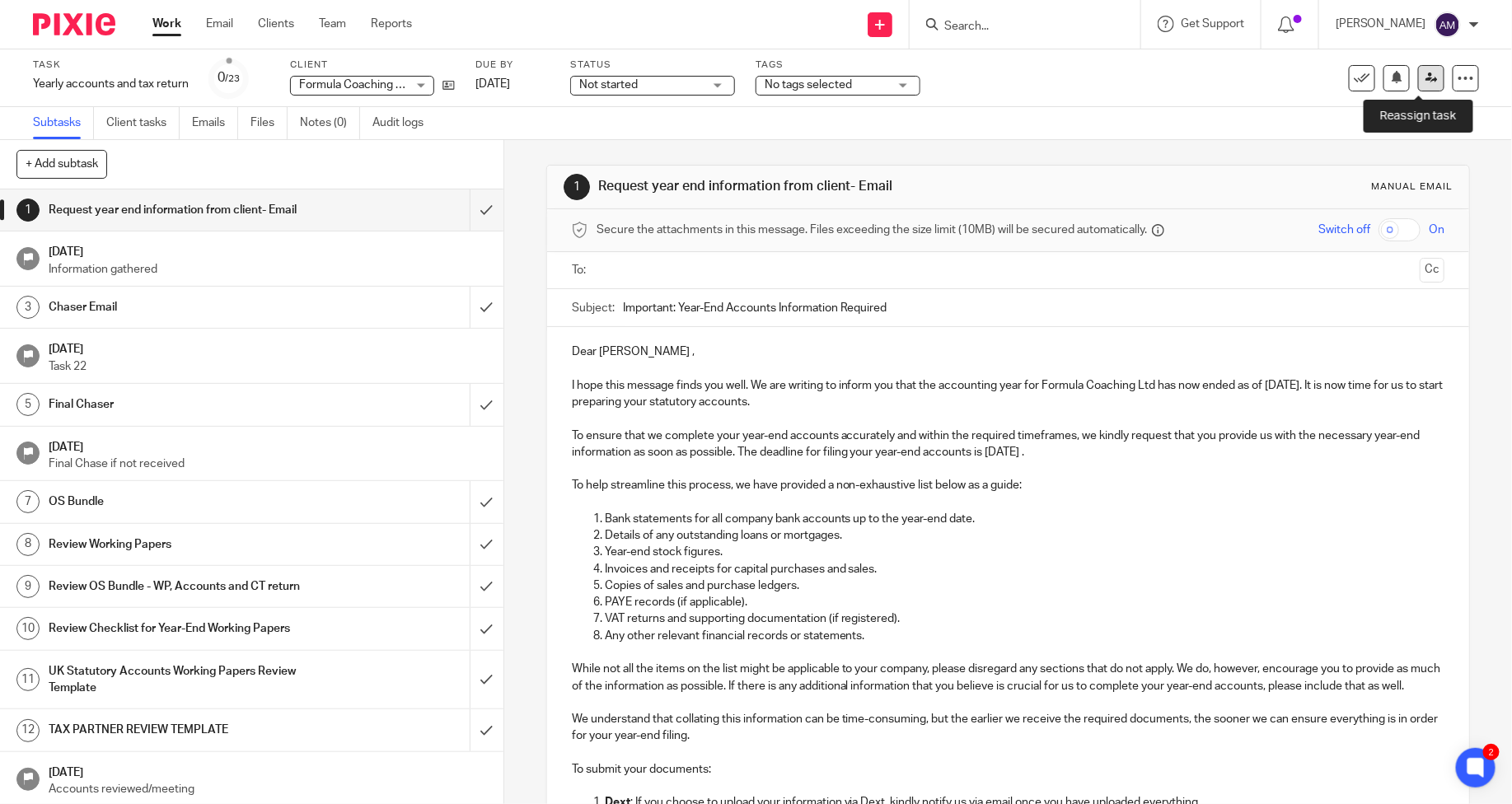
click at [1425, 79] on icon at bounding box center [1432, 78] width 13 height 13
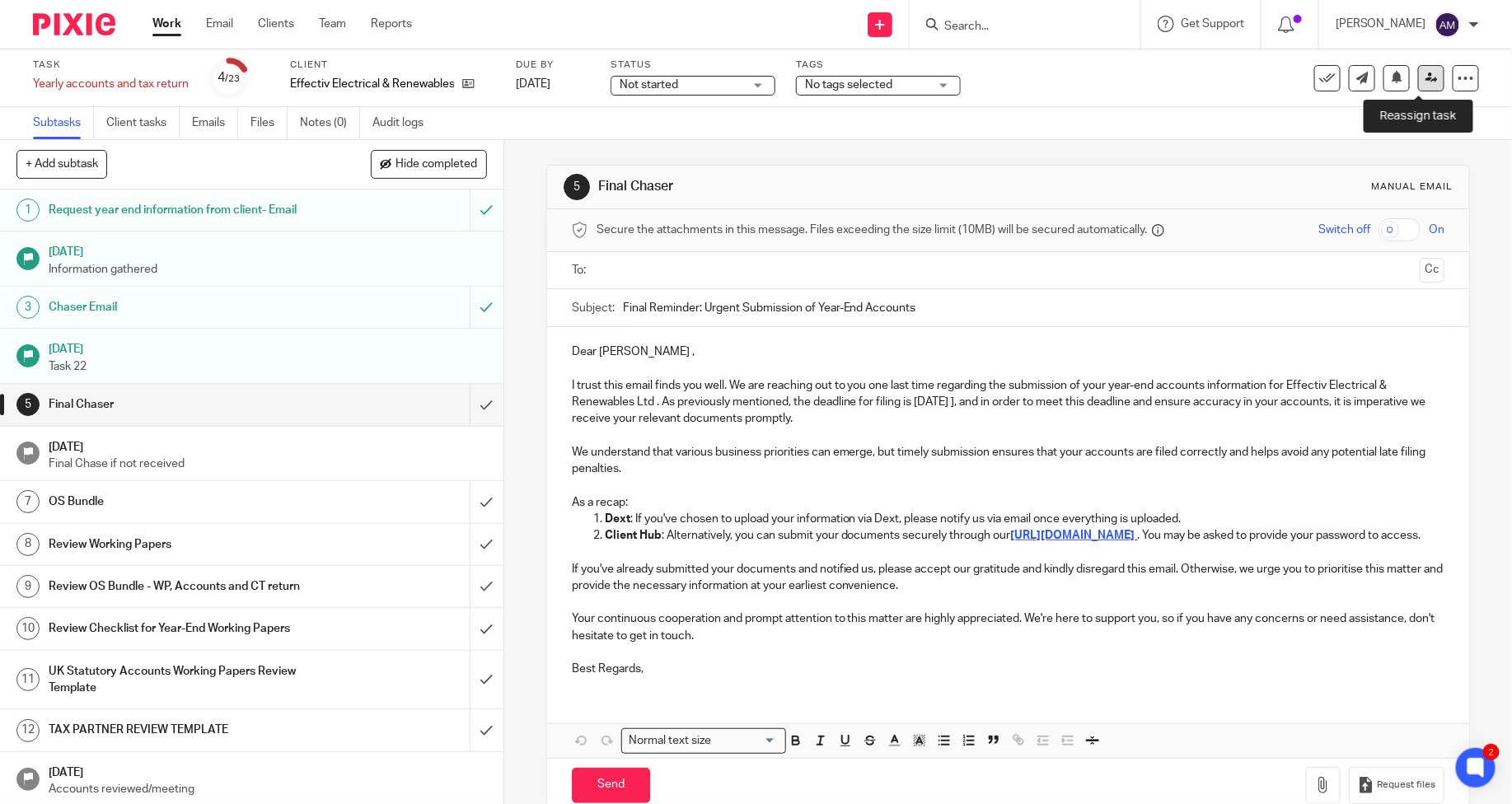
click at [1425, 74] on icon at bounding box center [1432, 78] width 13 height 13
click at [1425, 78] on icon at bounding box center [1432, 78] width 13 height 13
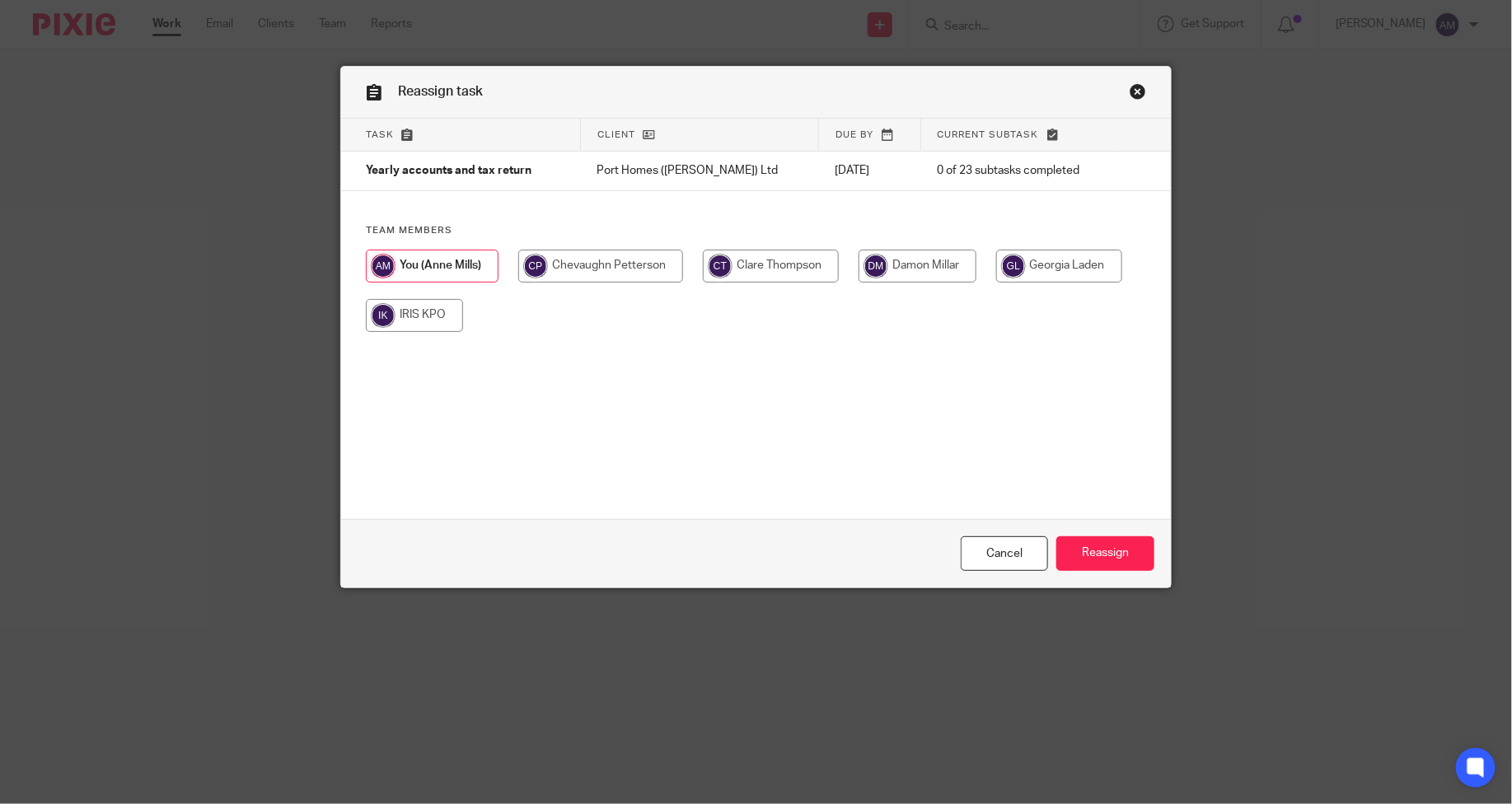
click at [1043, 269] on input "radio" at bounding box center [1059, 266] width 126 height 33
radio input "true"
click at [1088, 558] on input "Reassign" at bounding box center [1105, 554] width 98 height 36
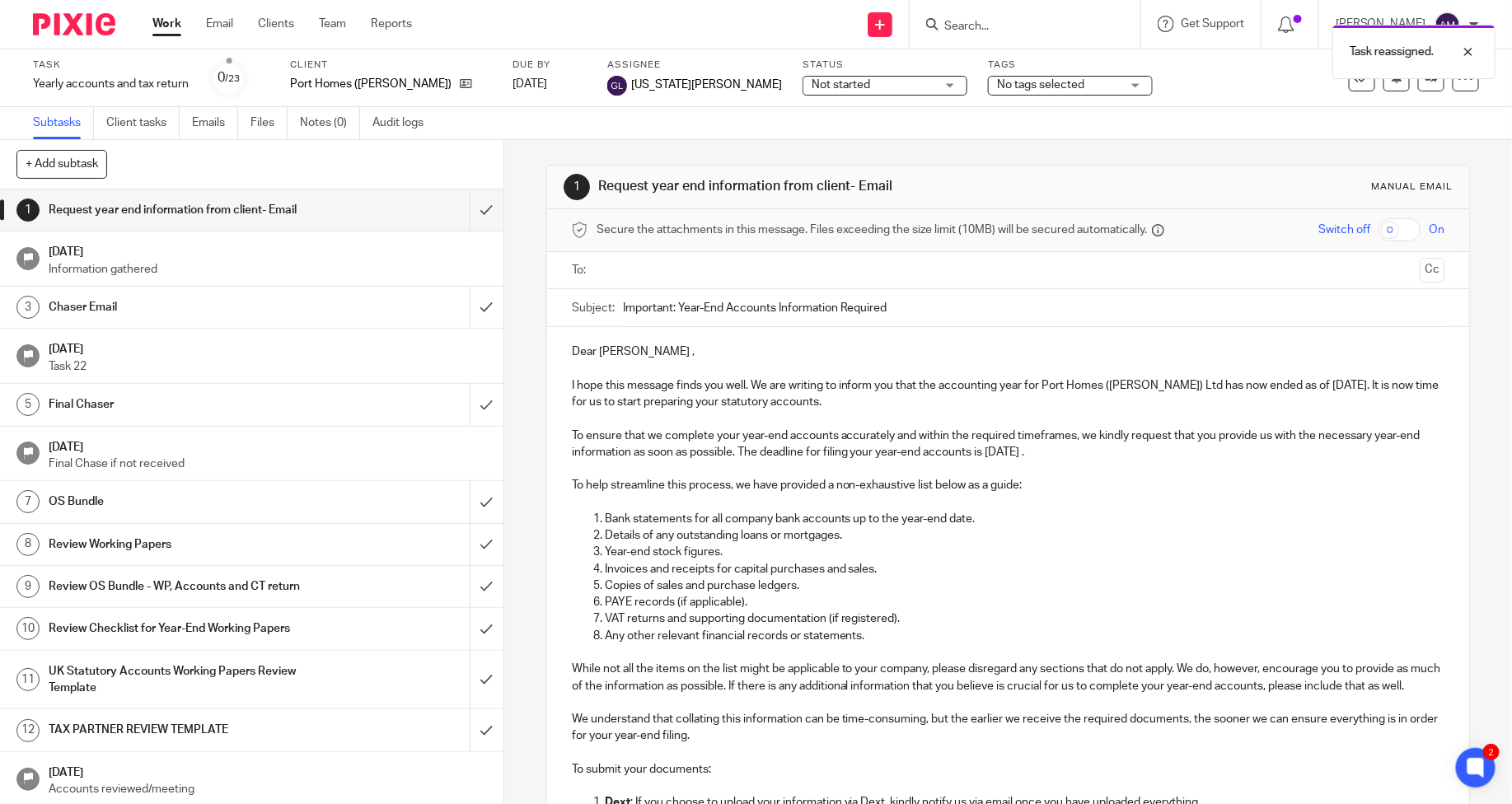
click at [610, 263] on input "text" at bounding box center [1007, 270] width 811 height 19
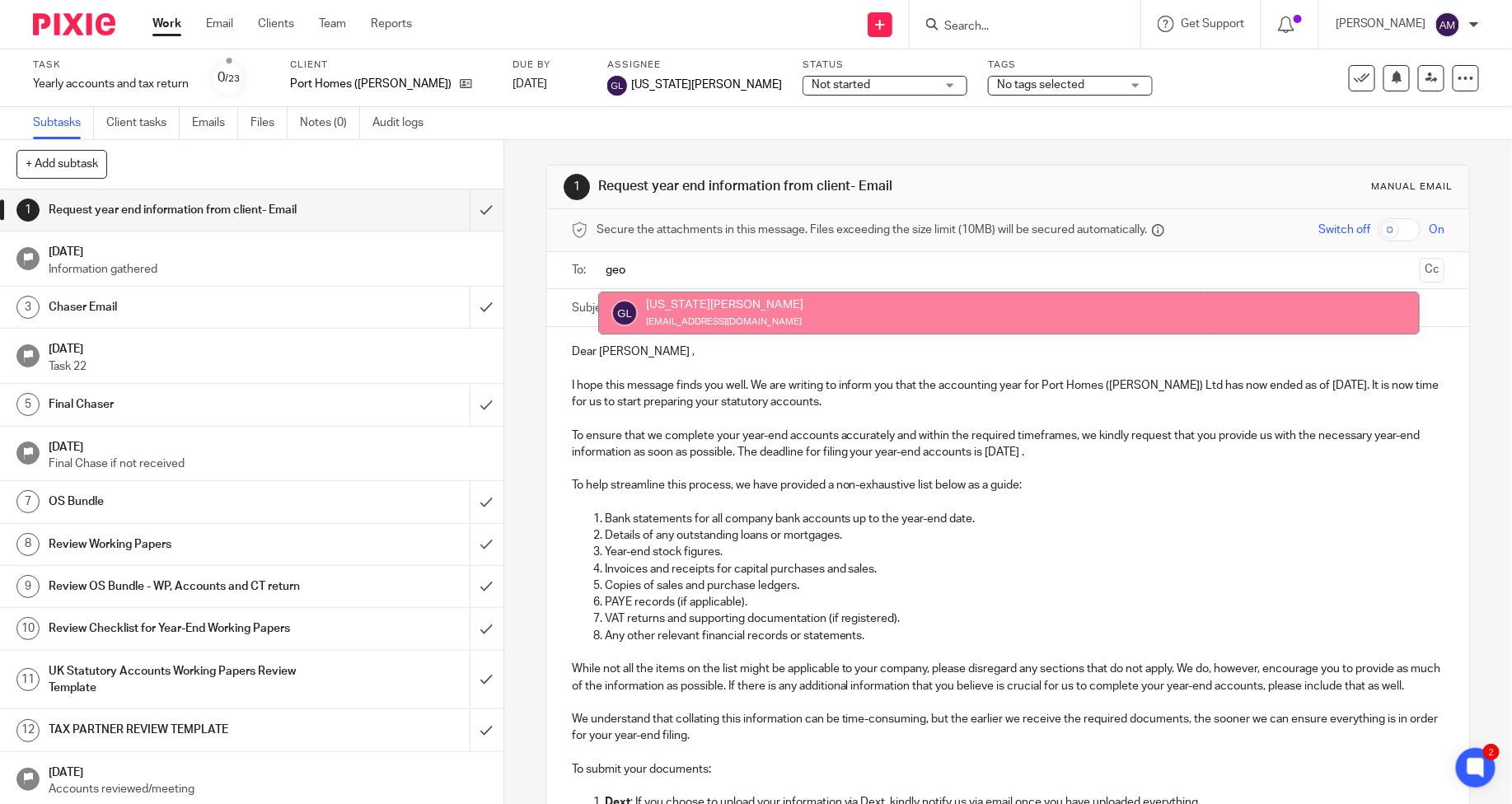
type input "geo"
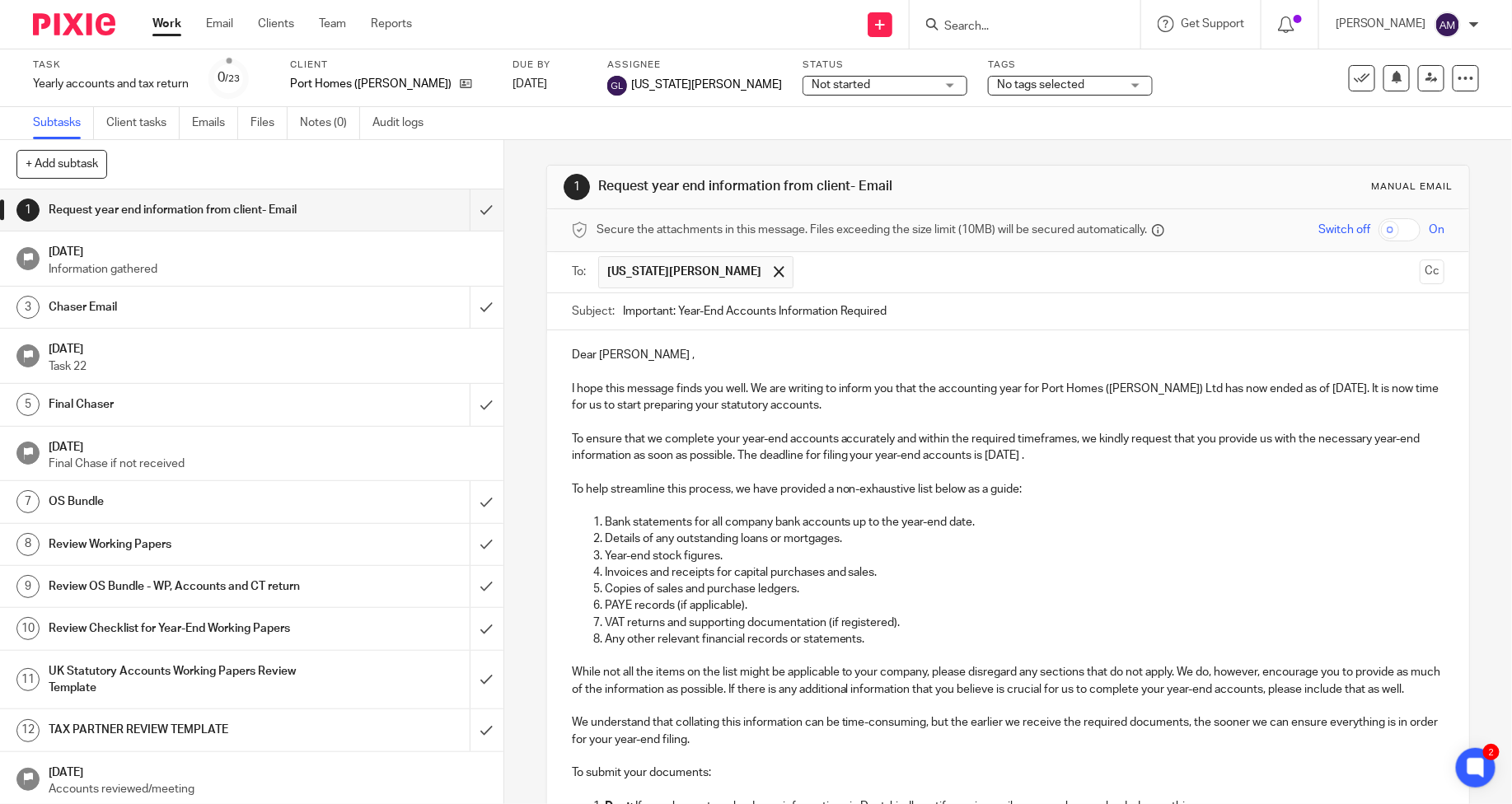
scroll to position [388, 0]
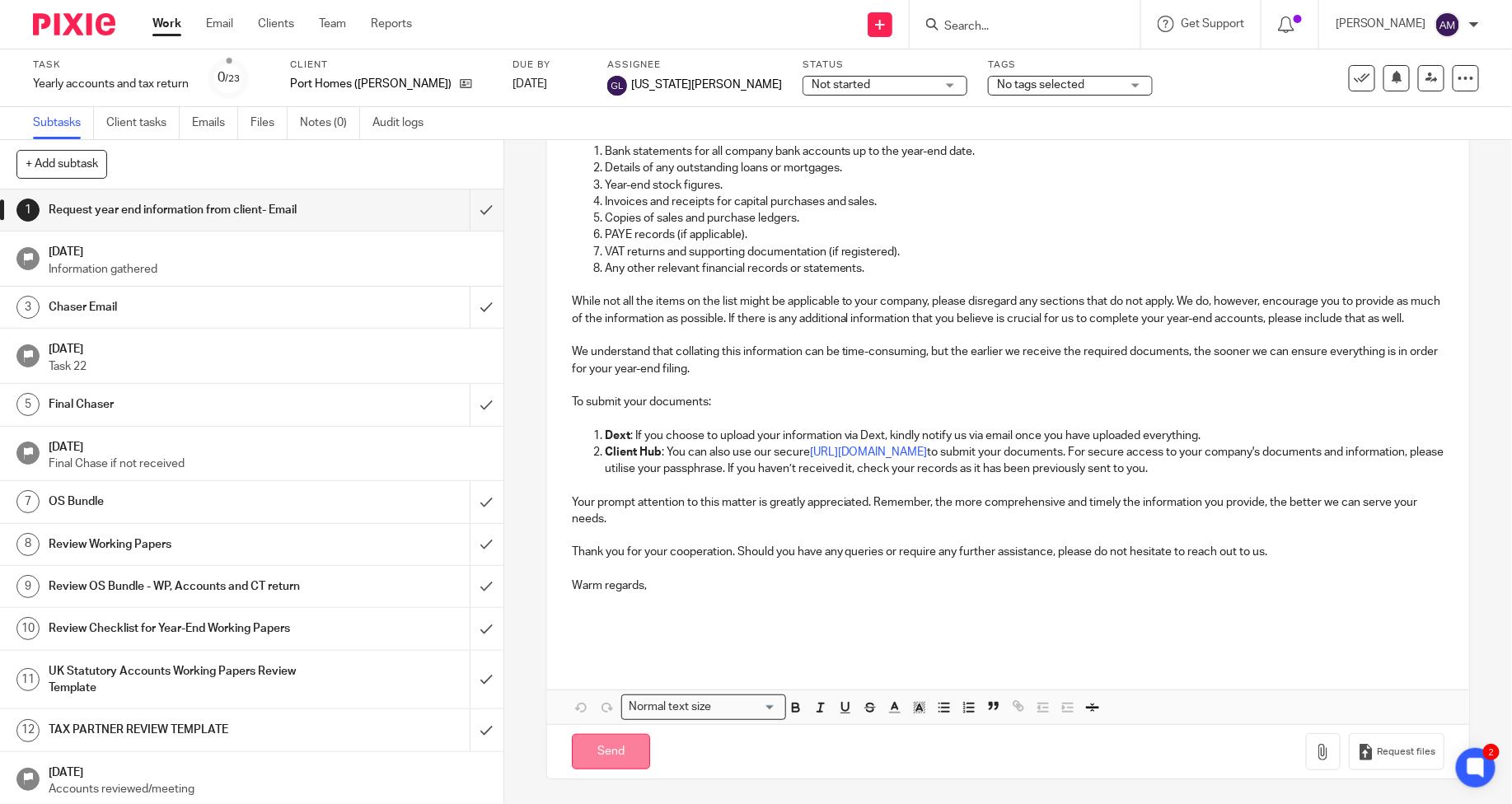
click at [594, 757] on input "Send" at bounding box center [612, 751] width 79 height 36
type input "Sent"
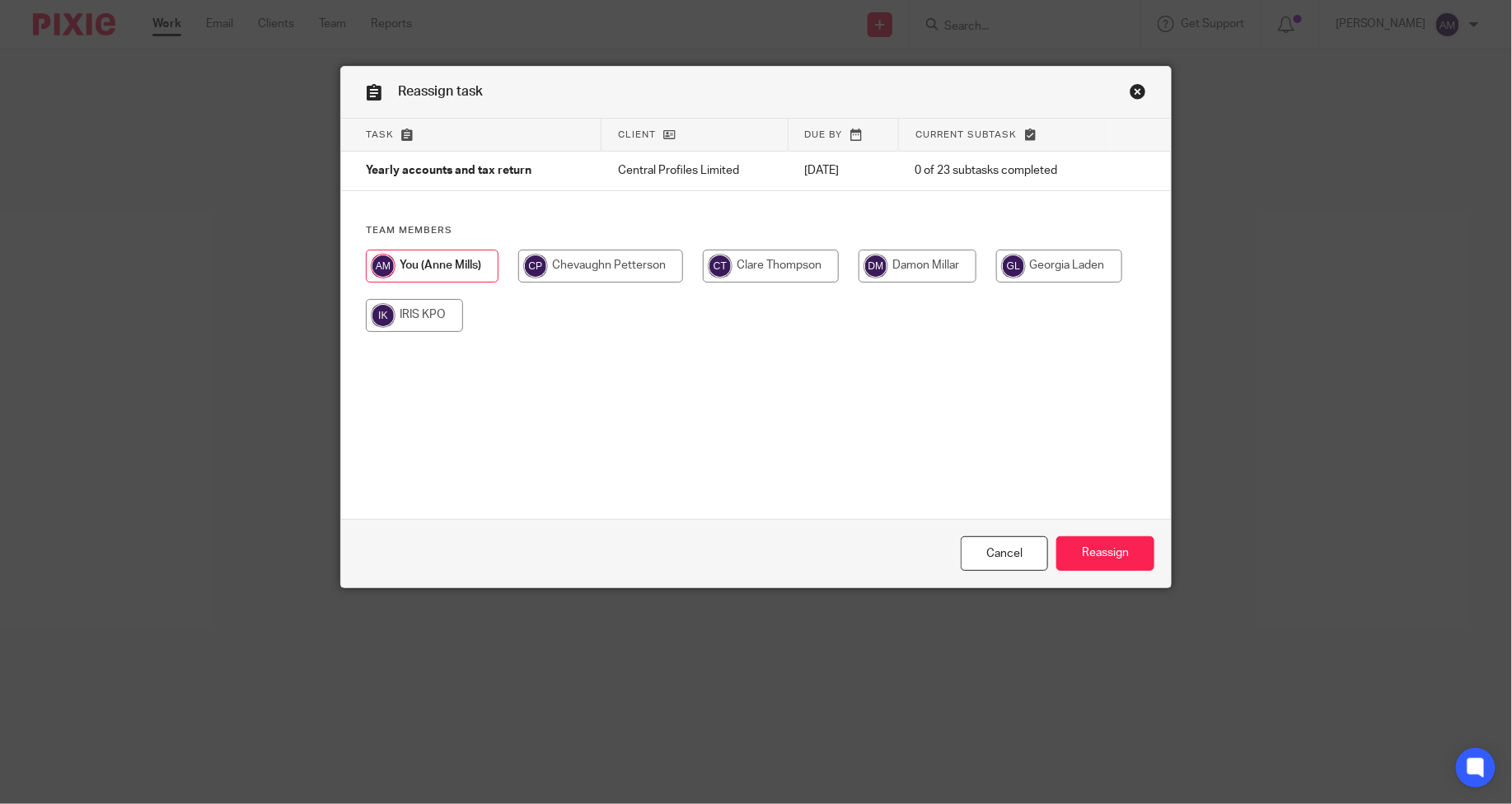
click at [1028, 263] on input "radio" at bounding box center [1059, 266] width 126 height 33
radio input "true"
click at [1107, 556] on input "Reassign" at bounding box center [1105, 554] width 98 height 36
click at [1040, 258] on input "radio" at bounding box center [1059, 266] width 126 height 33
radio input "true"
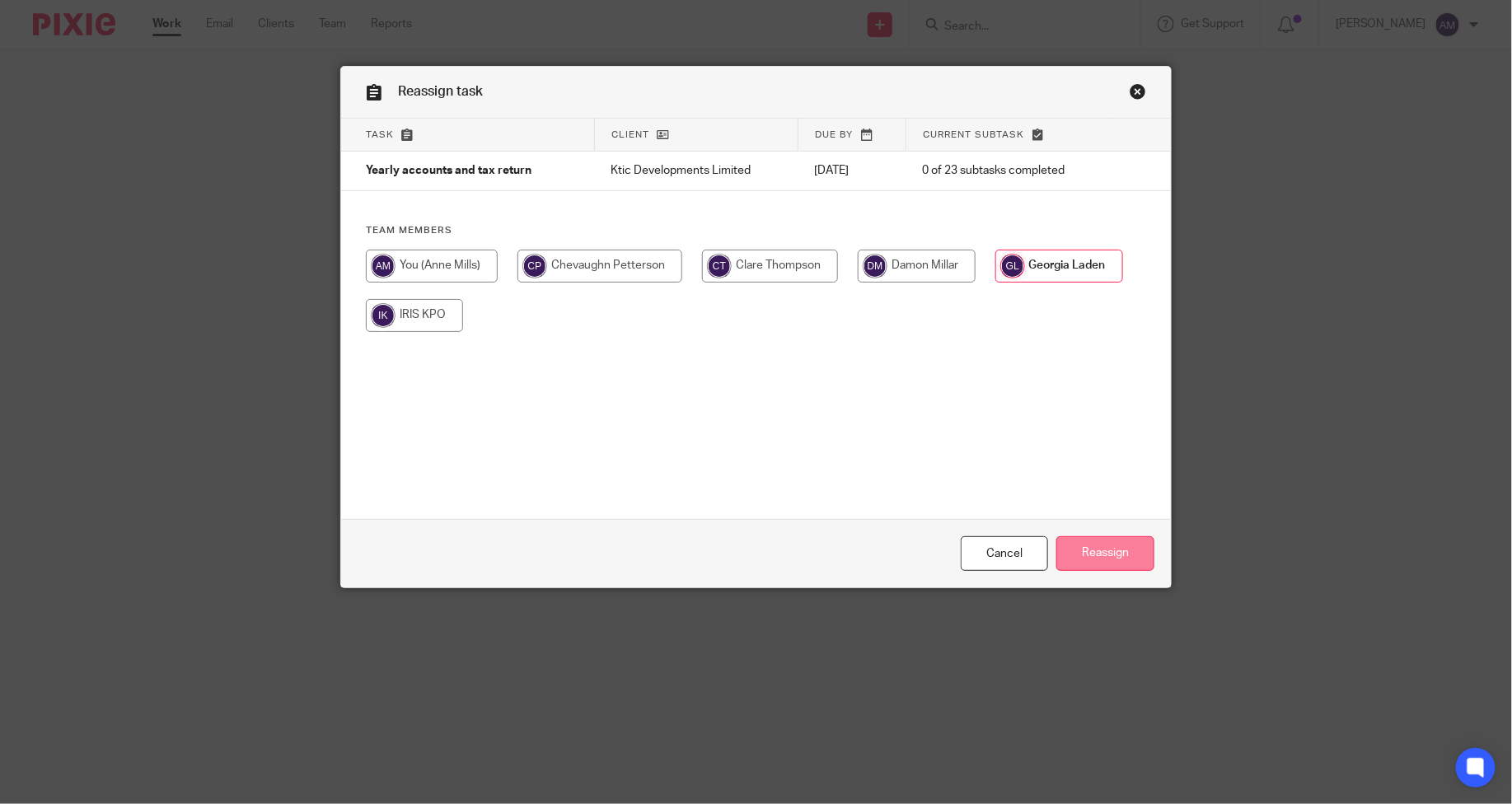
click at [1090, 547] on input "Reassign" at bounding box center [1105, 554] width 98 height 36
click at [1040, 265] on input "radio" at bounding box center [1059, 266] width 126 height 33
radio input "true"
click at [1083, 556] on input "Reassign" at bounding box center [1105, 554] width 98 height 36
click at [1040, 262] on input "radio" at bounding box center [1059, 266] width 126 height 33
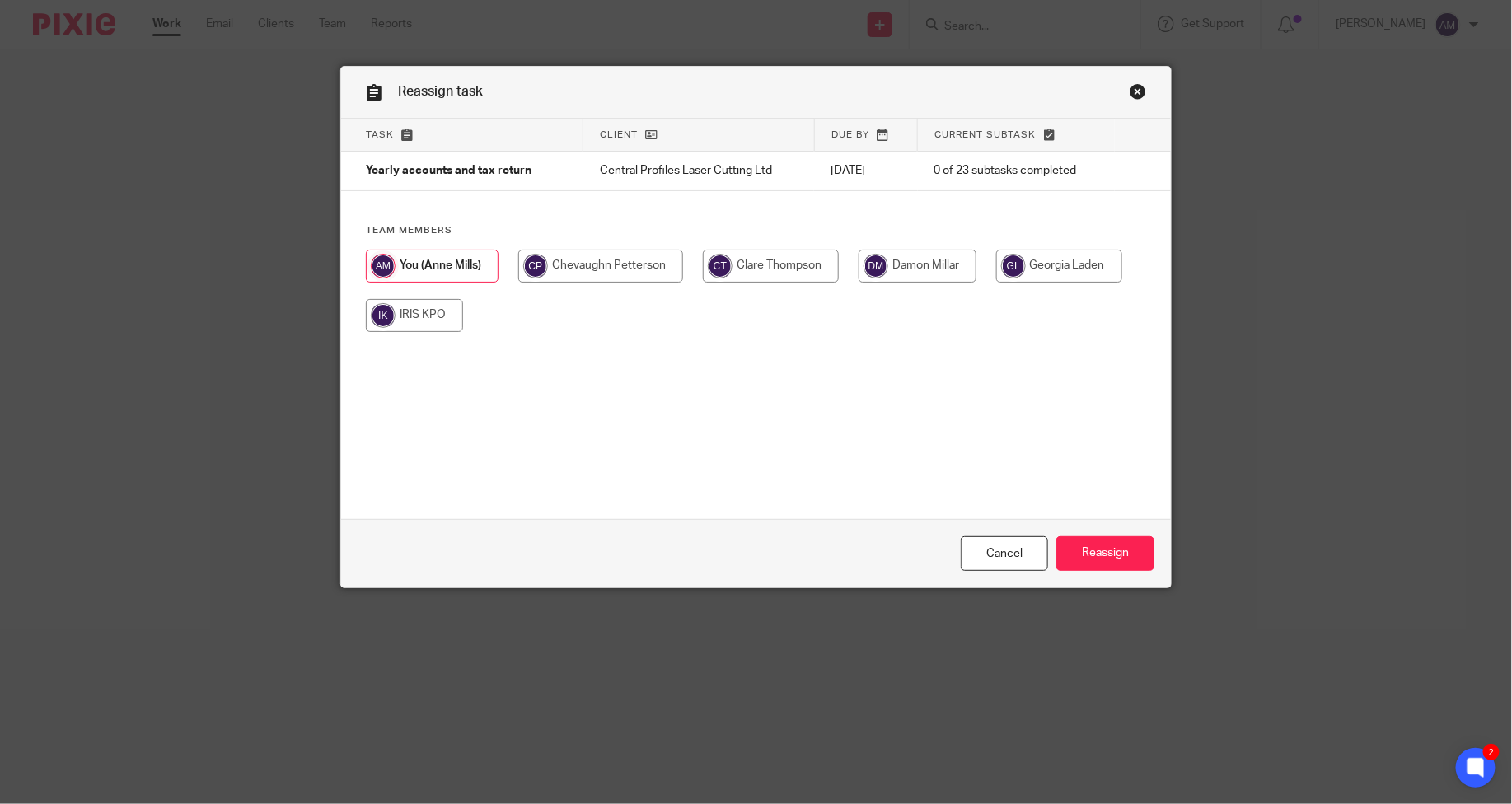
radio input "true"
click at [1105, 557] on input "Reassign" at bounding box center [1105, 554] width 98 height 36
click at [1053, 259] on input "radio" at bounding box center [1059, 266] width 126 height 33
radio input "true"
click at [1093, 550] on input "Reassign" at bounding box center [1105, 554] width 98 height 36
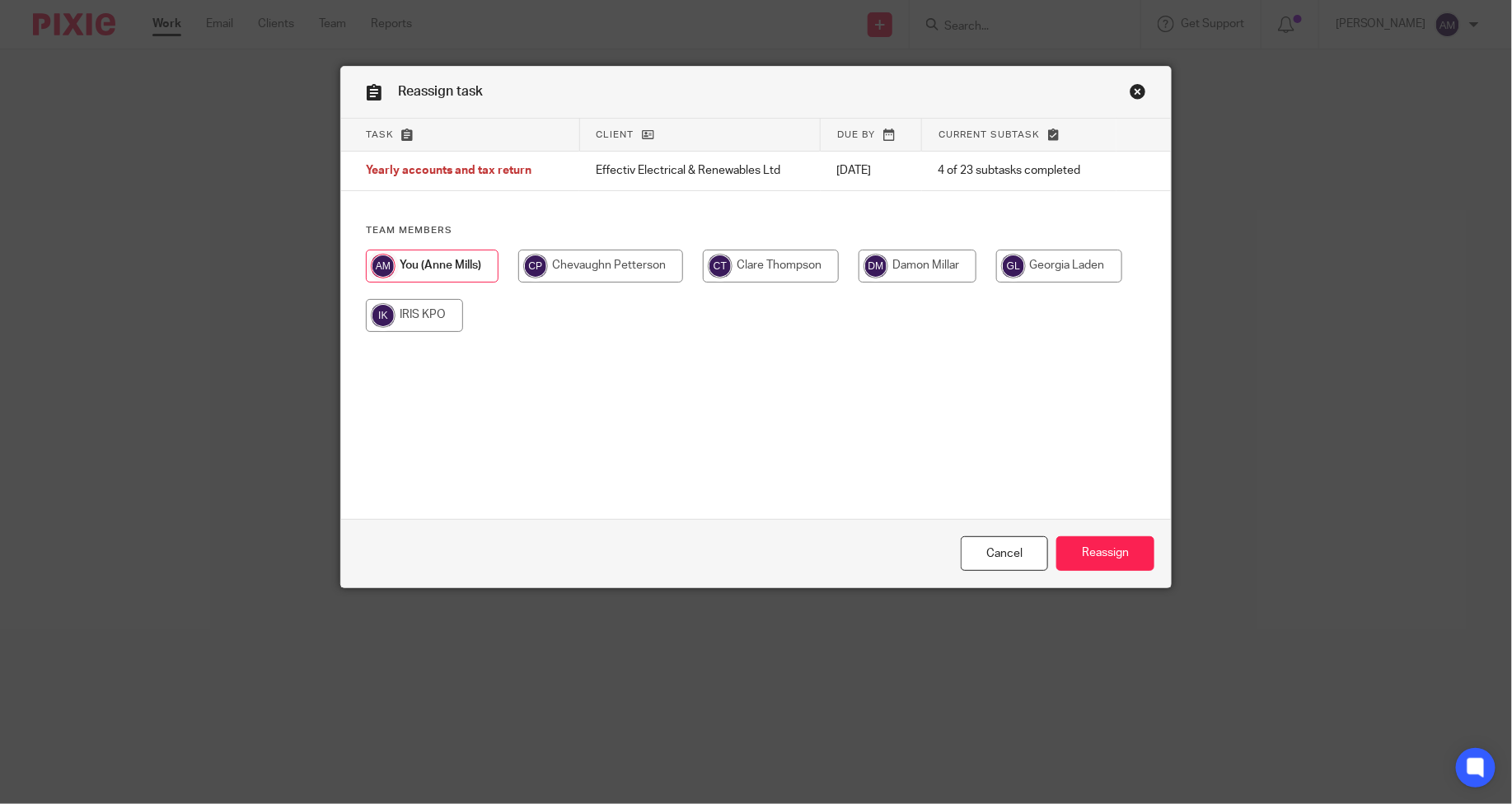
click at [1038, 266] on input "radio" at bounding box center [1059, 266] width 126 height 33
radio input "true"
click at [1089, 553] on input "Reassign" at bounding box center [1105, 554] width 98 height 36
click at [1008, 259] on input "radio" at bounding box center [1059, 266] width 126 height 33
radio input "true"
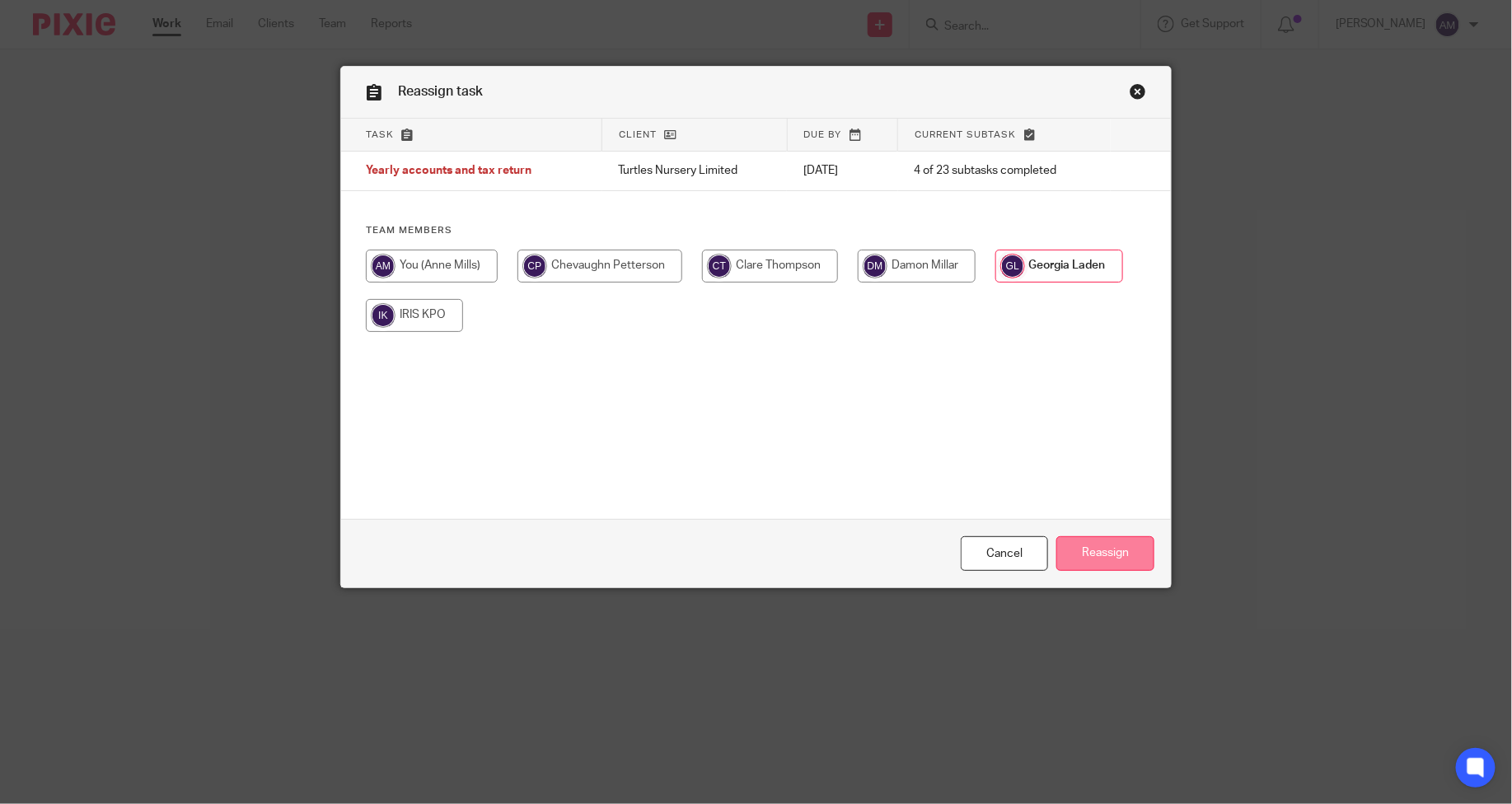
click at [1097, 566] on input "Reassign" at bounding box center [1105, 554] width 98 height 36
